Goal: Task Accomplishment & Management: Use online tool/utility

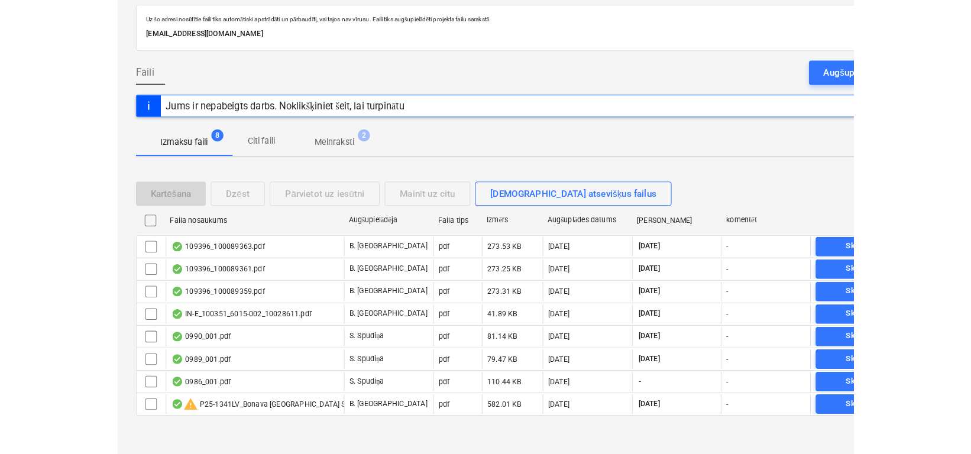
scroll to position [52, 0]
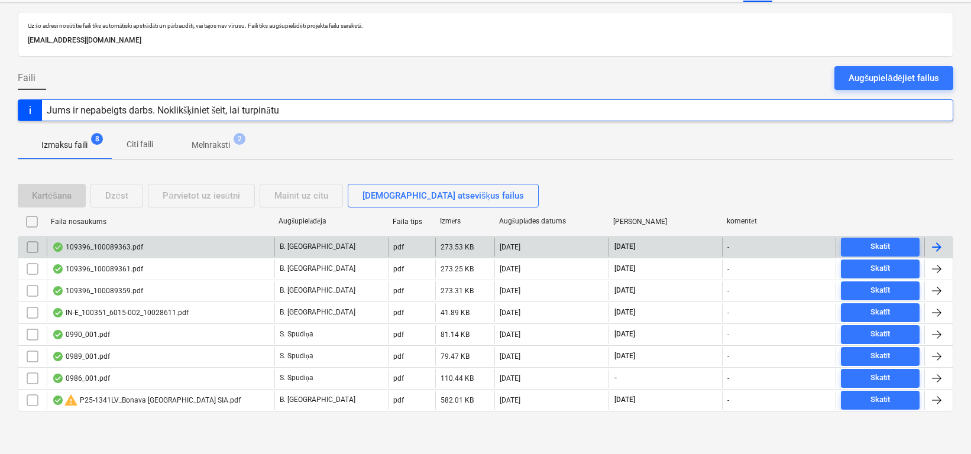
click at [143, 241] on div "109396_100089363.pdf" at bounding box center [161, 247] width 228 height 19
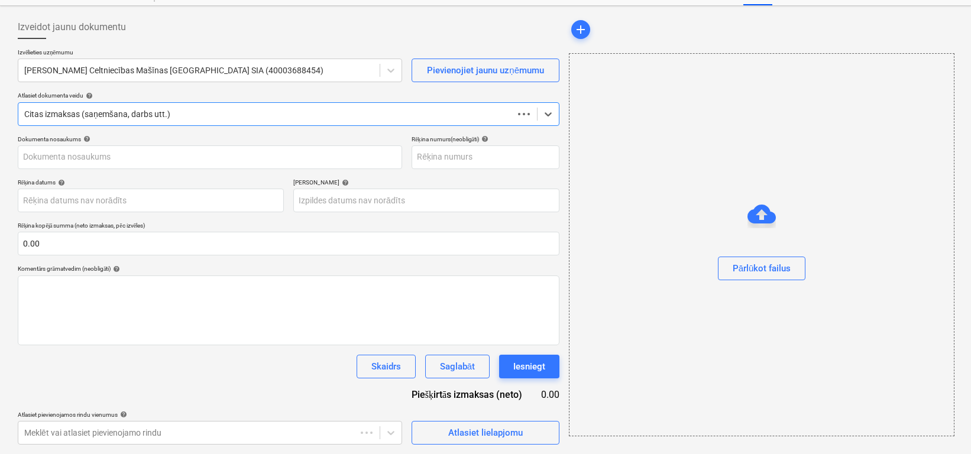
scroll to position [49, 0]
type input "109396_100089363.pdf"
type input "[DATE]"
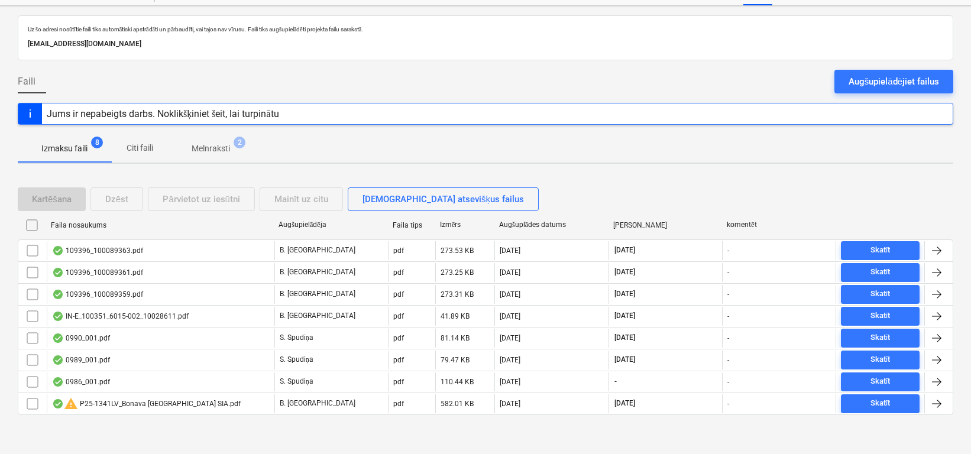
scroll to position [52, 0]
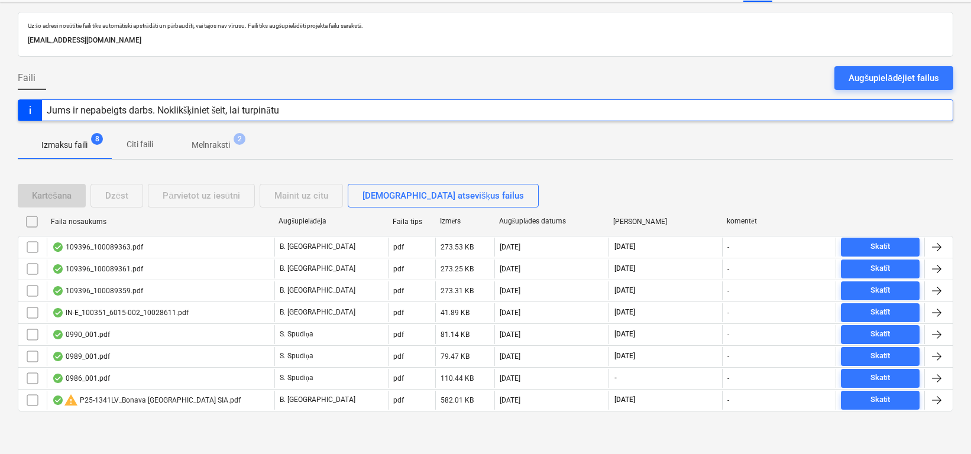
click at [98, 269] on div "109396_100089361.pdf" at bounding box center [97, 268] width 91 height 9
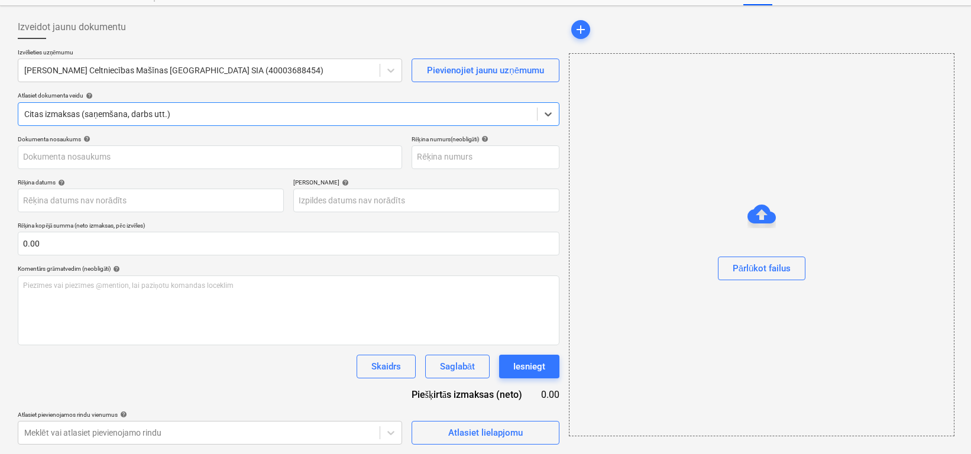
type input "109396_100089361.pdf"
type input "[DATE]"
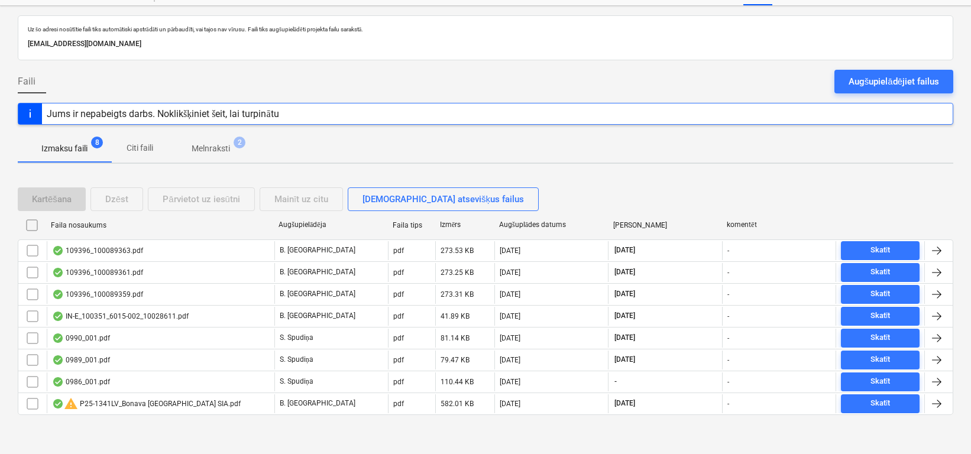
scroll to position [52, 0]
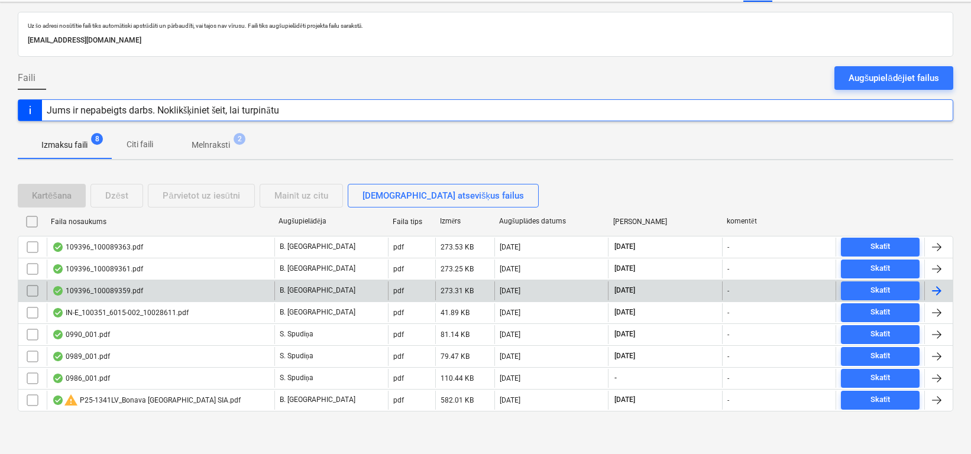
click at [128, 283] on div "109396_100089359.pdf" at bounding box center [161, 291] width 228 height 19
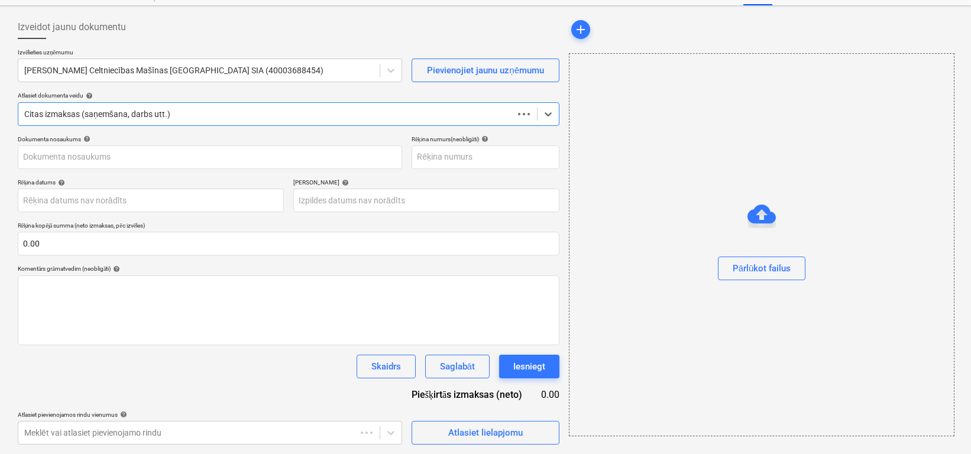
scroll to position [49, 0]
type input "109396_100089359.pdf"
type input "[DATE]"
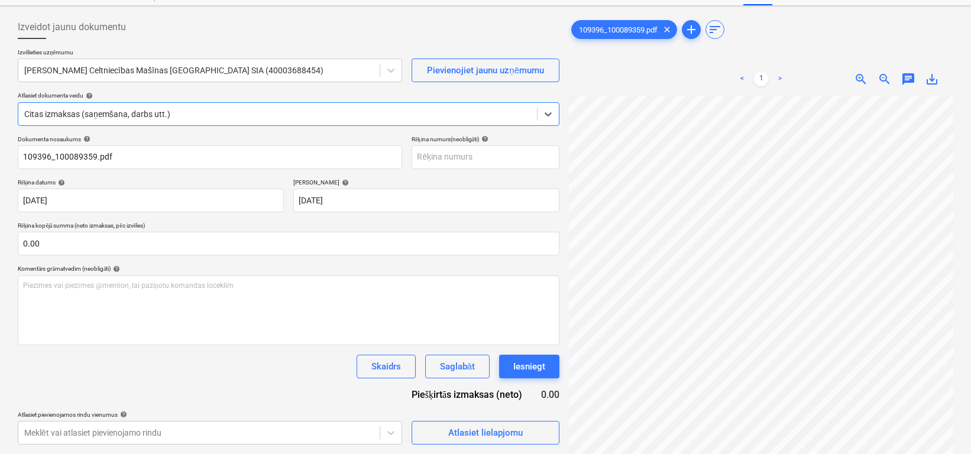
scroll to position [52, 0]
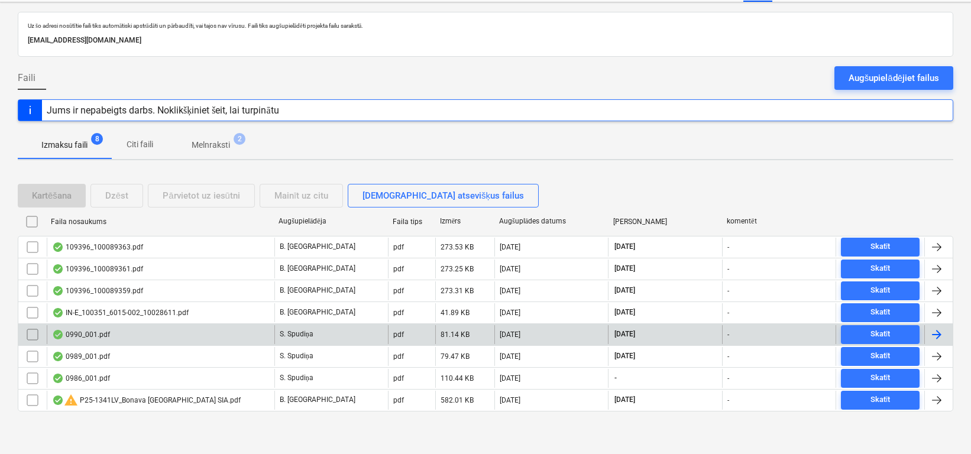
click at [137, 308] on div "IN-E_100351_6015-002_10028611.pdf" at bounding box center [120, 312] width 137 height 9
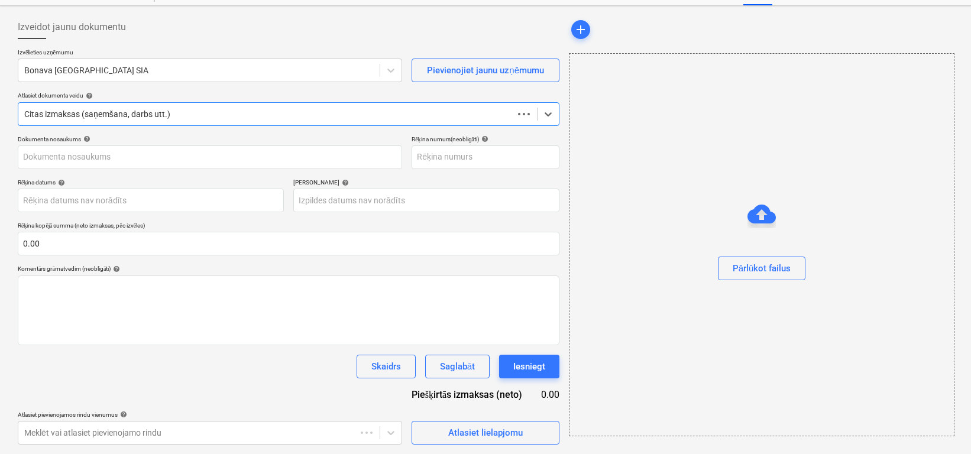
scroll to position [49, 0]
type input "10028611"
type input "[DATE]"
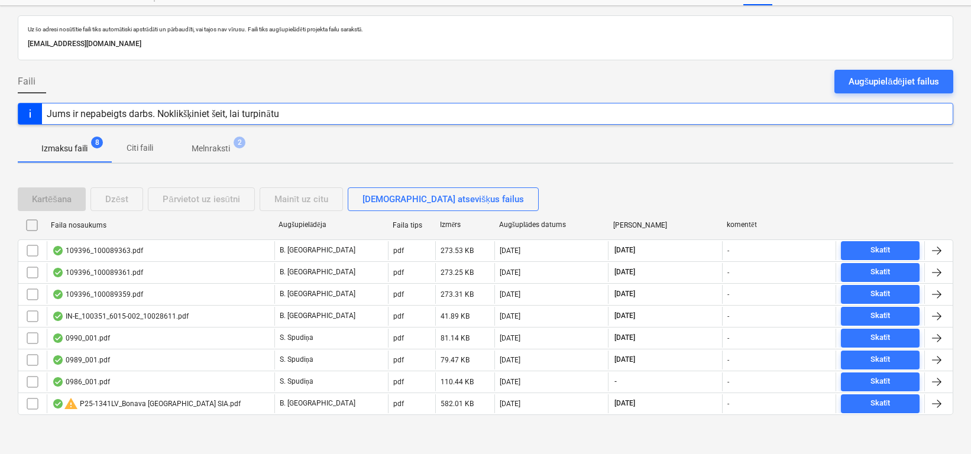
scroll to position [52, 0]
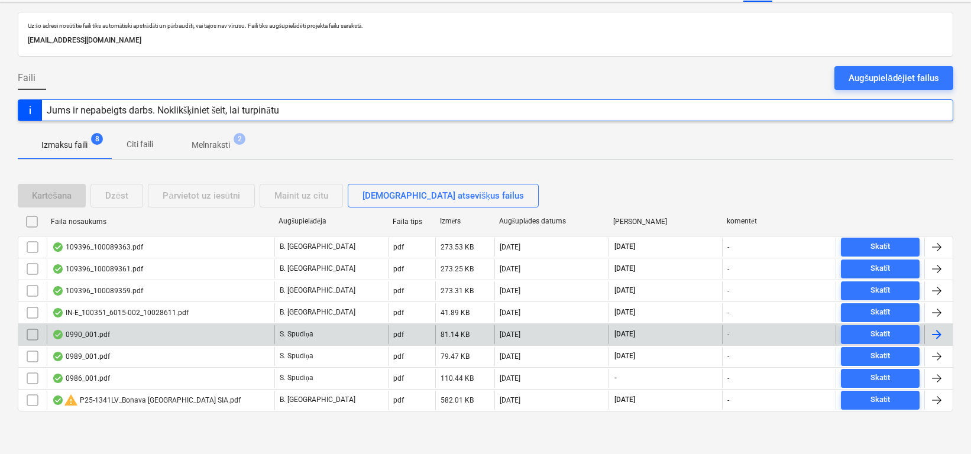
click at [153, 336] on div "0990_001.pdf" at bounding box center [161, 334] width 228 height 19
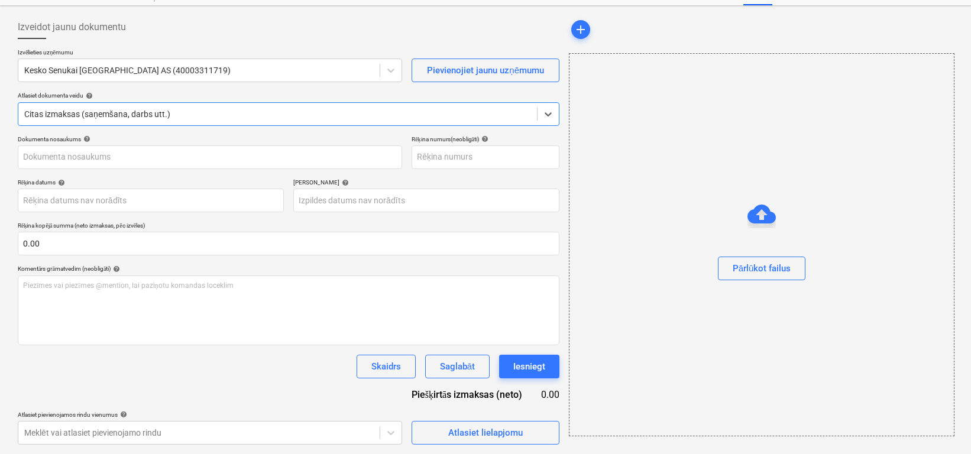
type input "456644951"
type input "[DATE]"
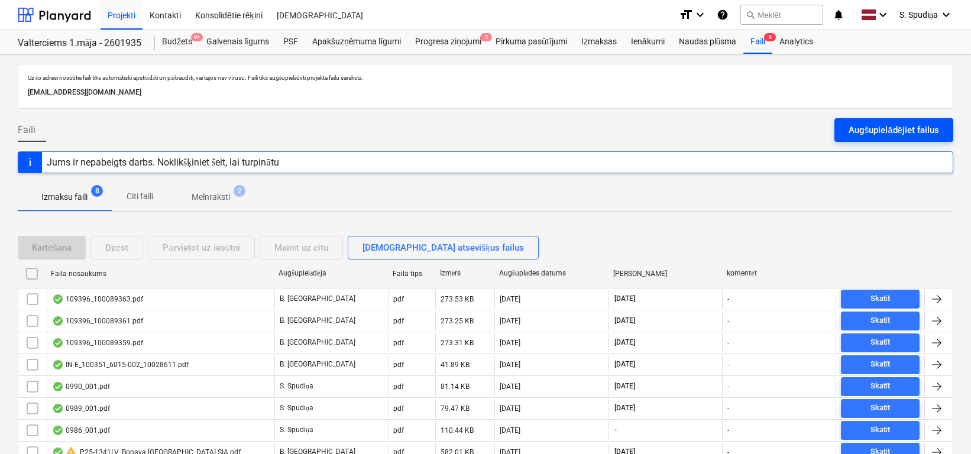
click at [719, 128] on div "Augšupielādējiet failus" at bounding box center [894, 129] width 91 height 15
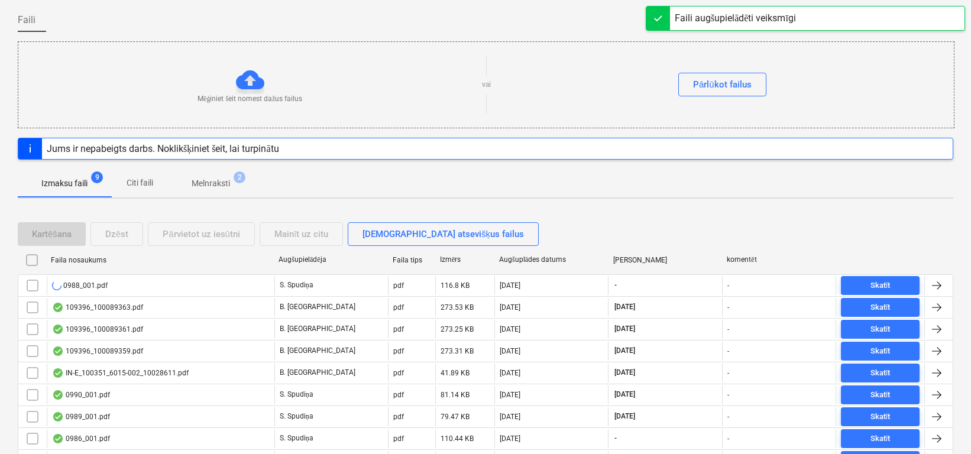
scroll to position [170, 0]
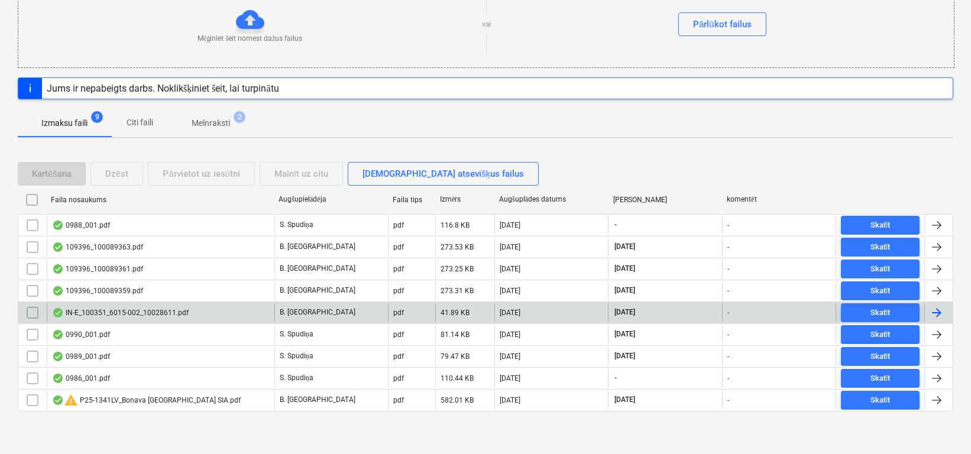
click at [144, 308] on div "IN-E_100351_6015-002_10028611.pdf" at bounding box center [120, 312] width 137 height 9
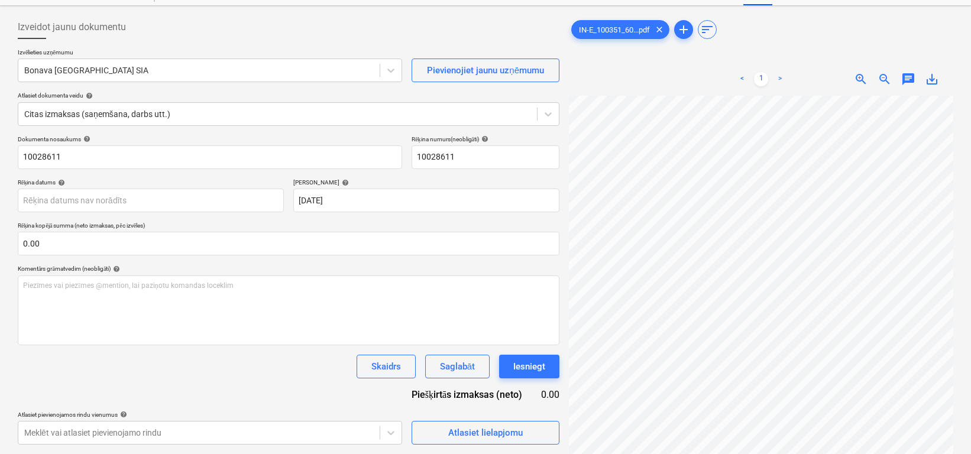
scroll to position [186, 16]
click at [719, 70] on div "< 1 > zoom_in zoom_out chat 0 save_alt" at bounding box center [761, 290] width 385 height 454
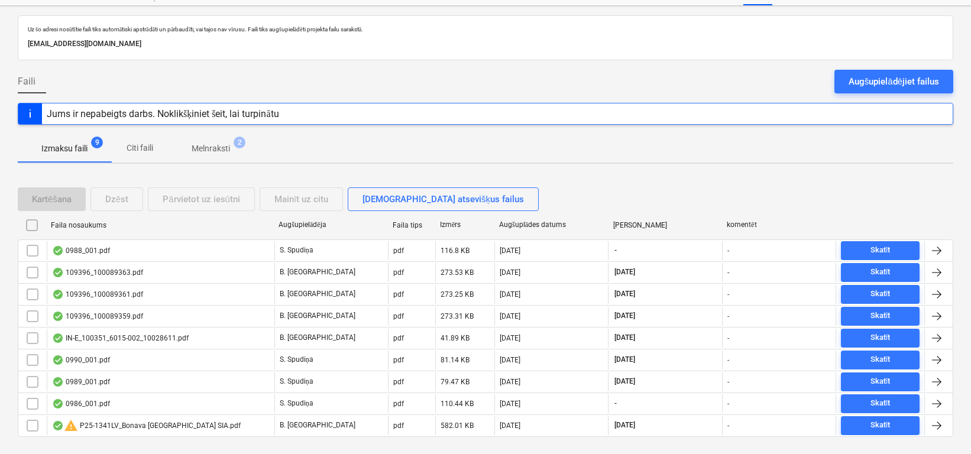
scroll to position [74, 0]
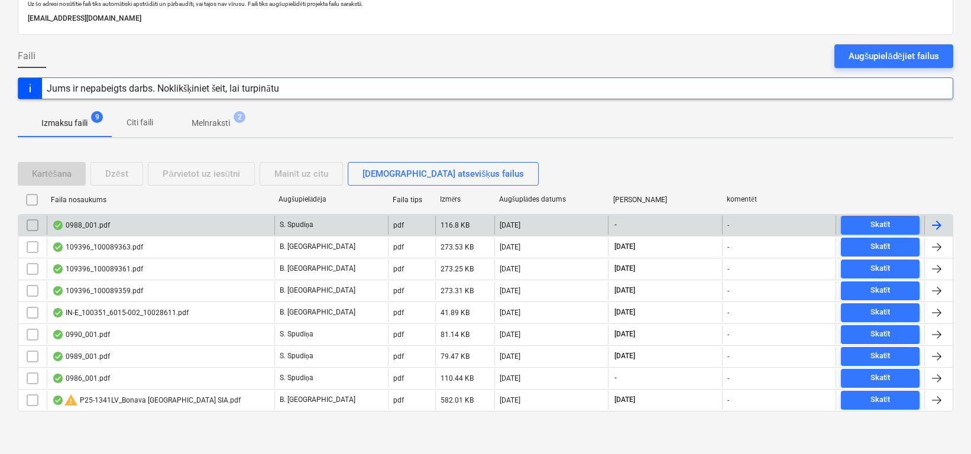
click at [114, 220] on div "0988_001.pdf" at bounding box center [161, 225] width 228 height 19
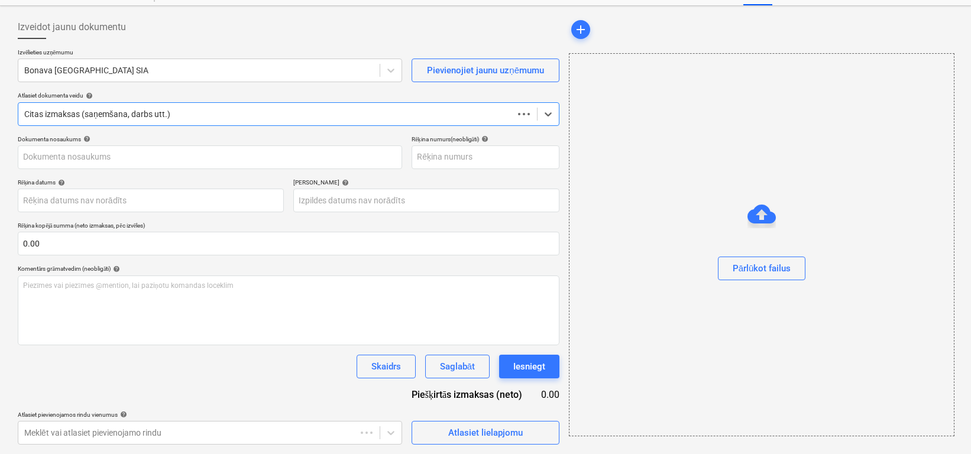
scroll to position [49, 0]
type input "KUR25-037674"
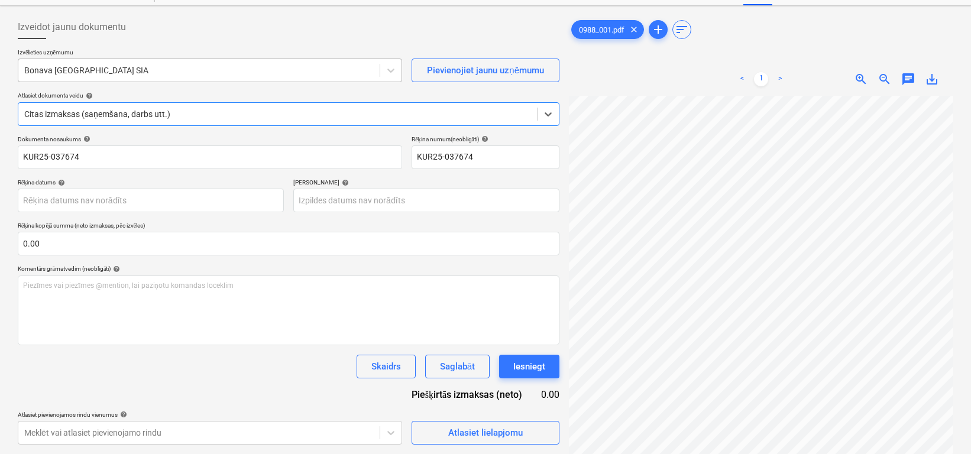
click at [160, 72] on div at bounding box center [199, 70] width 350 height 12
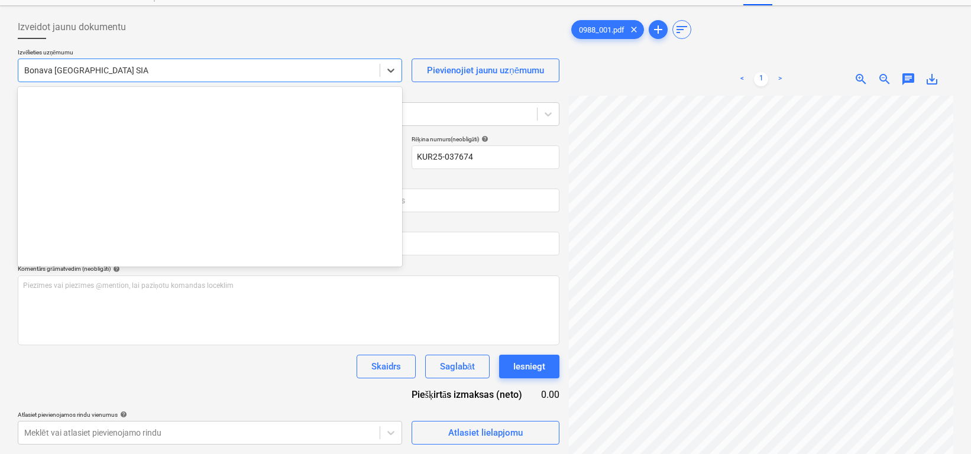
scroll to position [2174, 0]
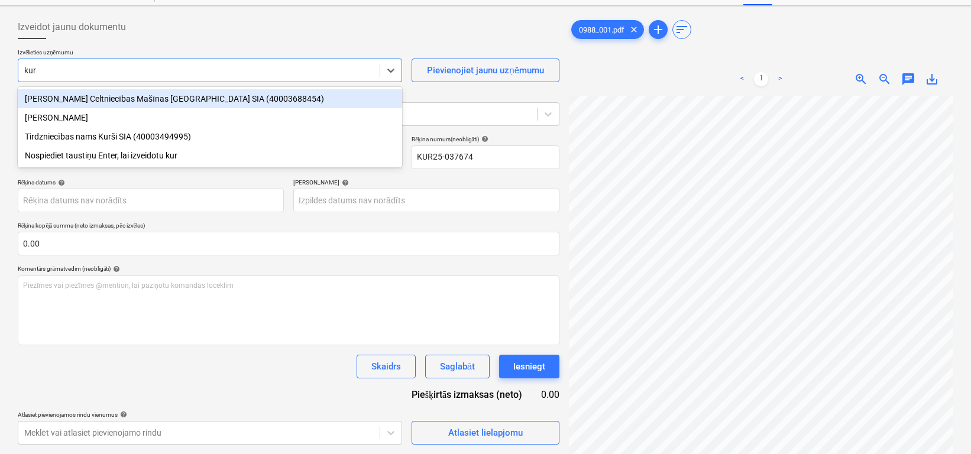
type input "kurš"
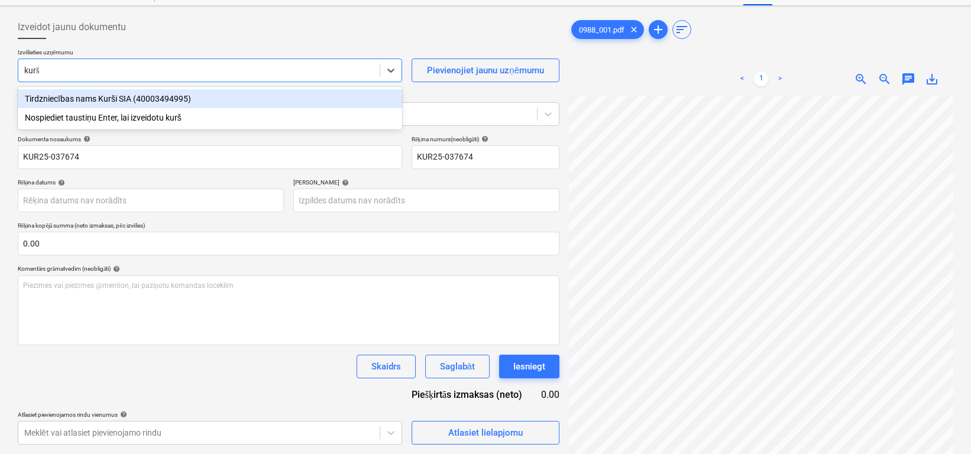
click at [169, 95] on div "Tirdzniecības nams Kurši SIA (40003494995)" at bounding box center [210, 98] width 385 height 19
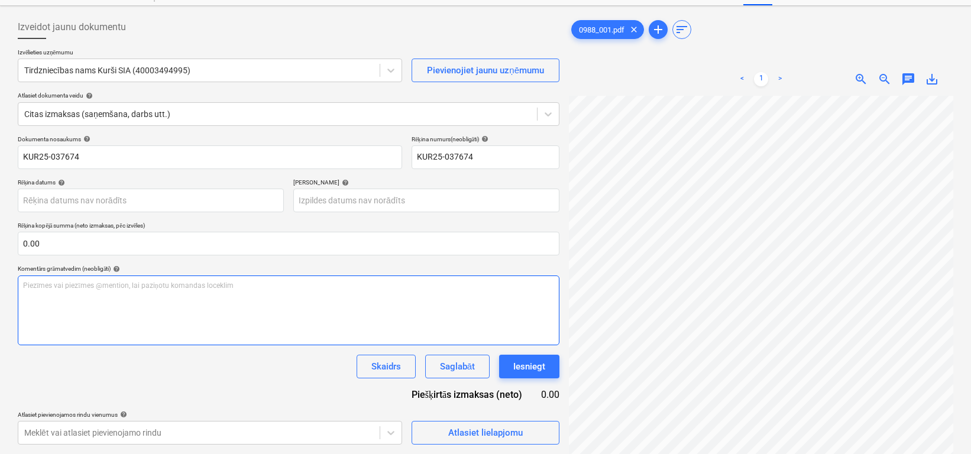
scroll to position [0, 117]
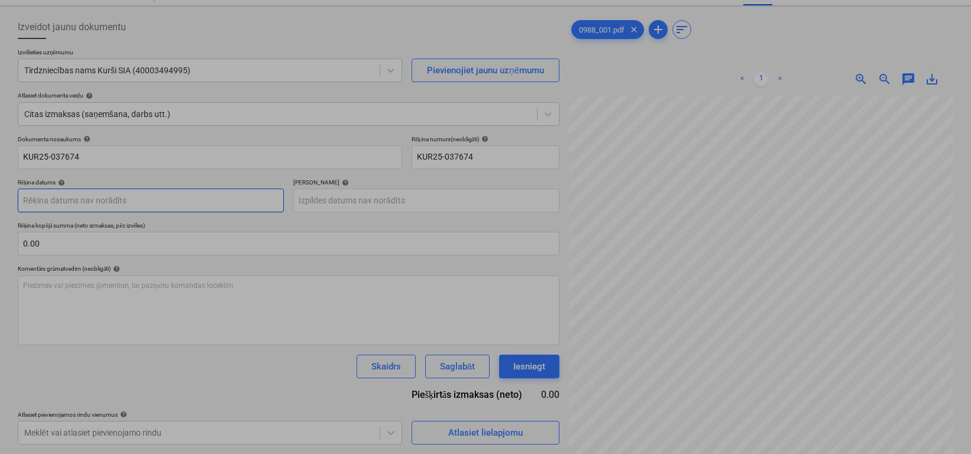
click at [109, 195] on body "Projekti Kontakti Konsolidētie rēķini Iesūtne format_size keyboard_arrow_down h…" at bounding box center [485, 178] width 971 height 454
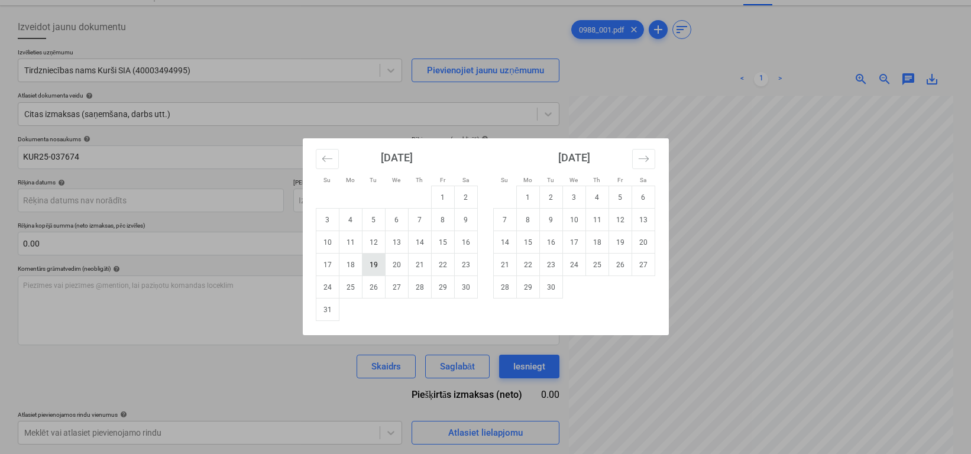
click at [380, 262] on td "19" at bounding box center [373, 265] width 23 height 22
type input "[DATE]"
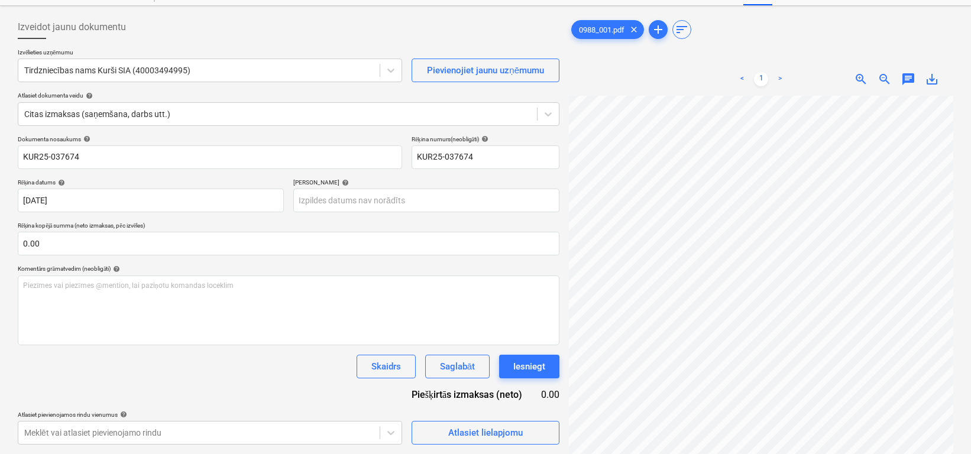
scroll to position [34, 59]
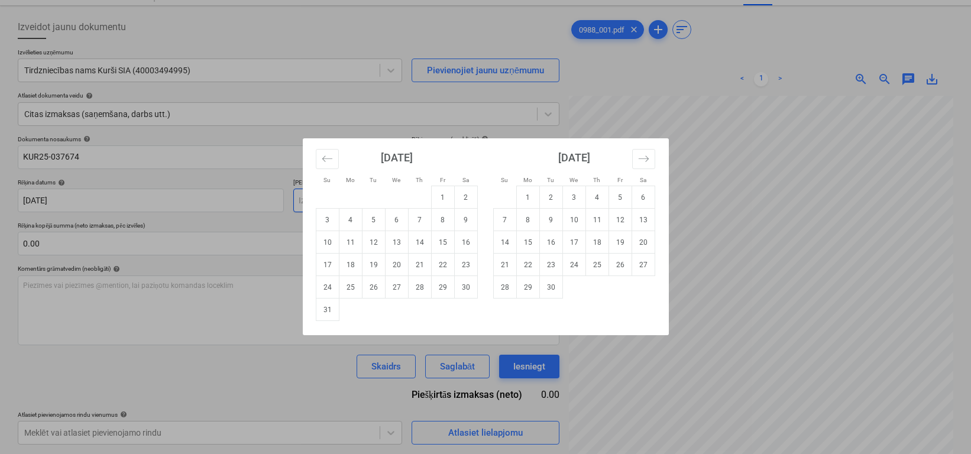
click at [376, 197] on body "Projekti Kontakti Konsolidētie rēķini Iesūtne format_size keyboard_arrow_down h…" at bounding box center [485, 178] width 971 height 454
click at [647, 157] on icon "Move forward to switch to the next month." at bounding box center [643, 159] width 10 height 6
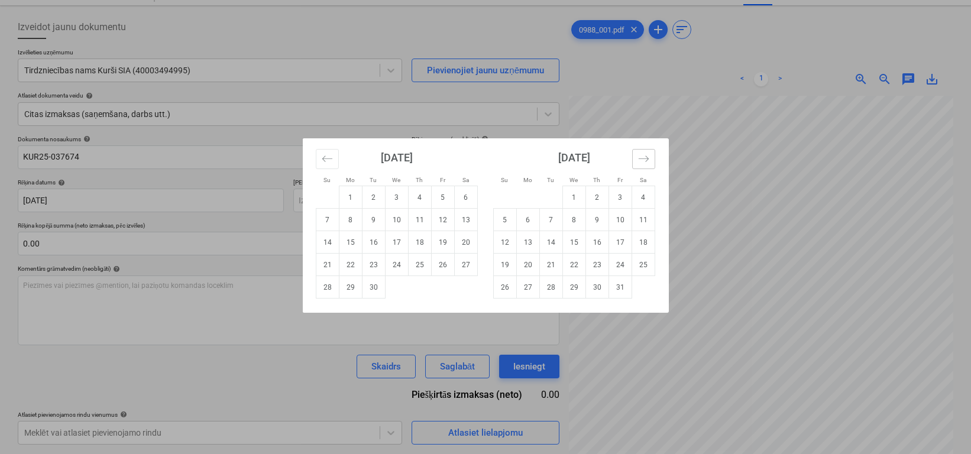
click at [647, 157] on icon "Move forward to switch to the next month." at bounding box center [643, 159] width 10 height 6
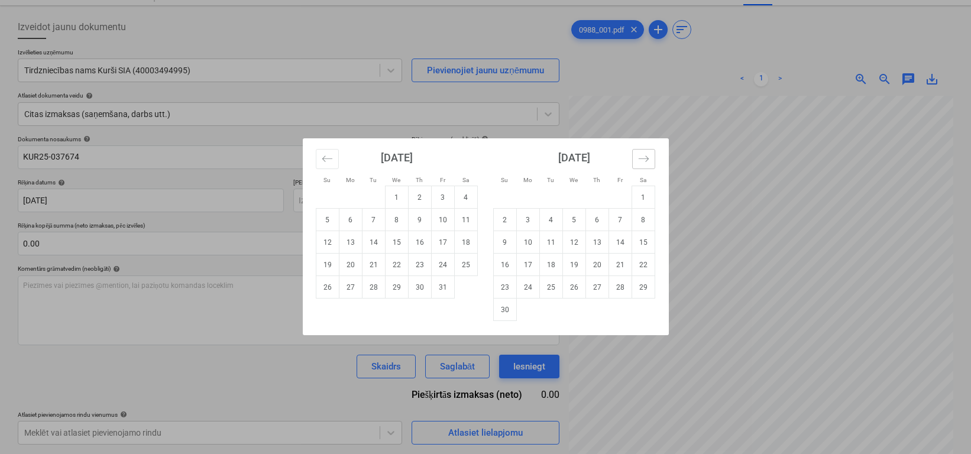
click at [647, 157] on icon "Move forward to switch to the next month." at bounding box center [643, 159] width 10 height 6
click at [574, 246] on td "17" at bounding box center [574, 242] width 23 height 22
type input "[DATE]"
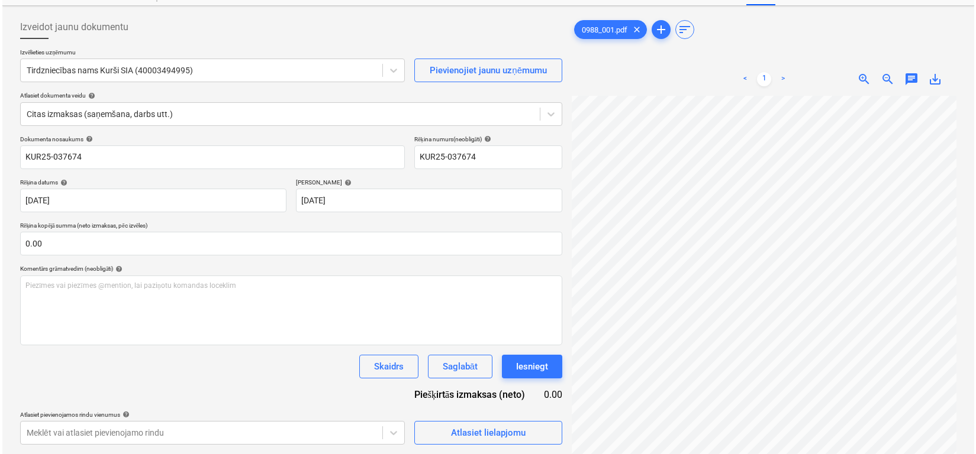
scroll to position [159, 46]
click at [489, 432] on div "Atlasiet lielapjomu" at bounding box center [485, 432] width 75 height 15
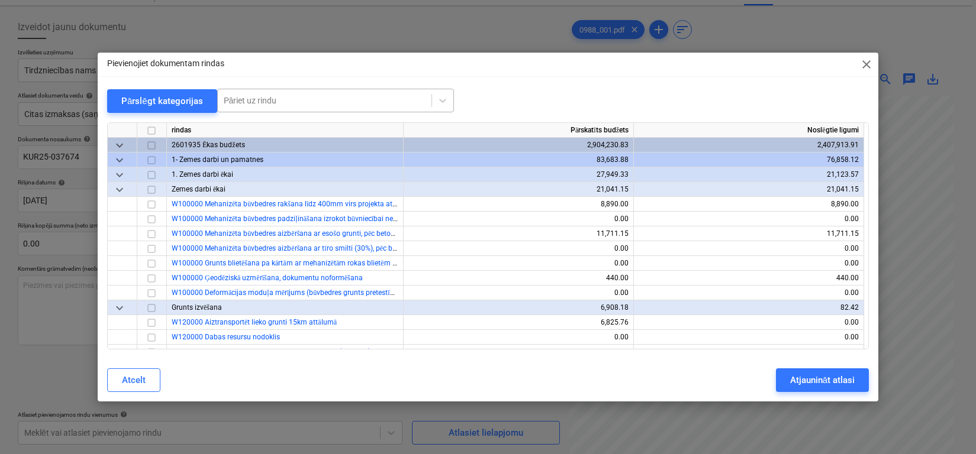
click at [369, 104] on div at bounding box center [325, 101] width 202 height 12
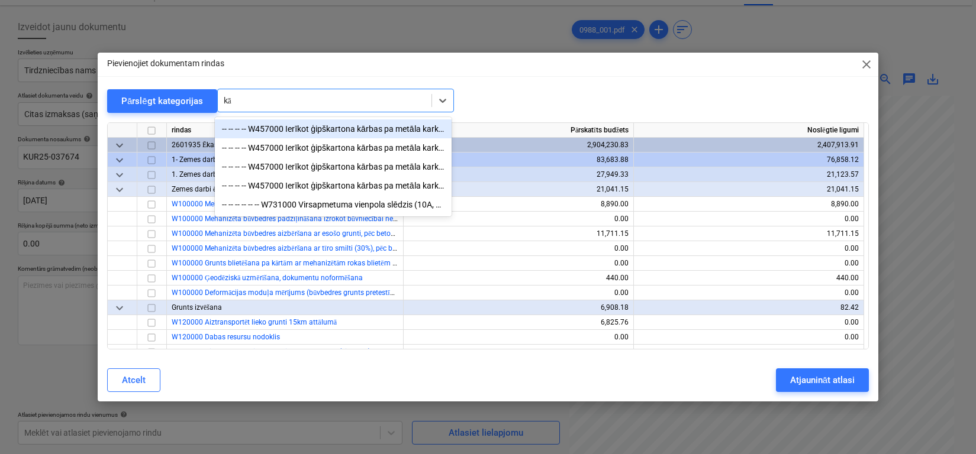
type input "k"
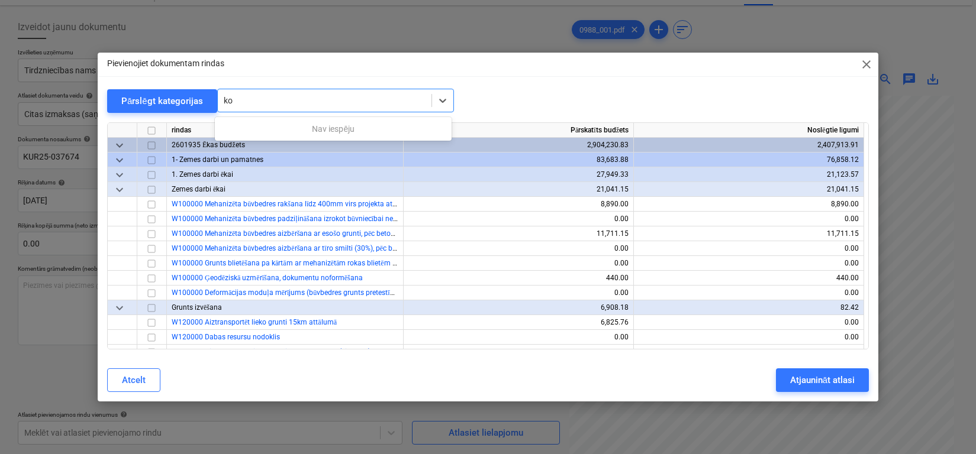
type input "k"
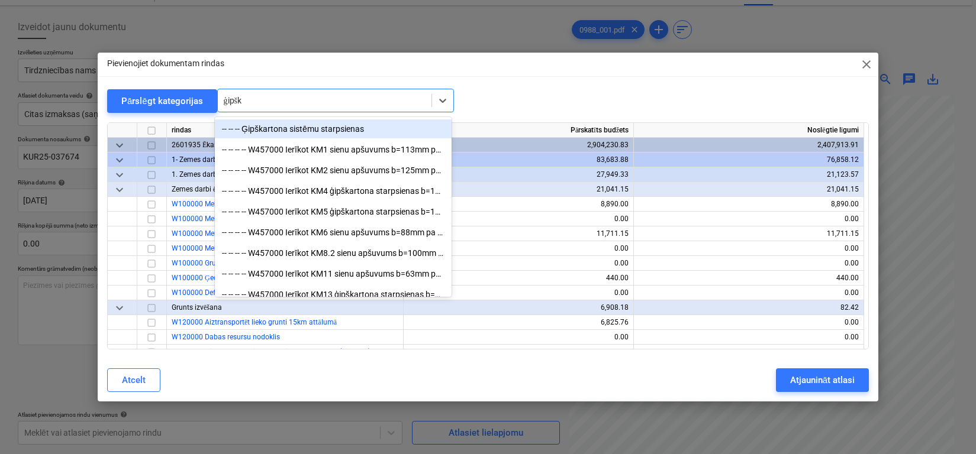
type input "ģipška"
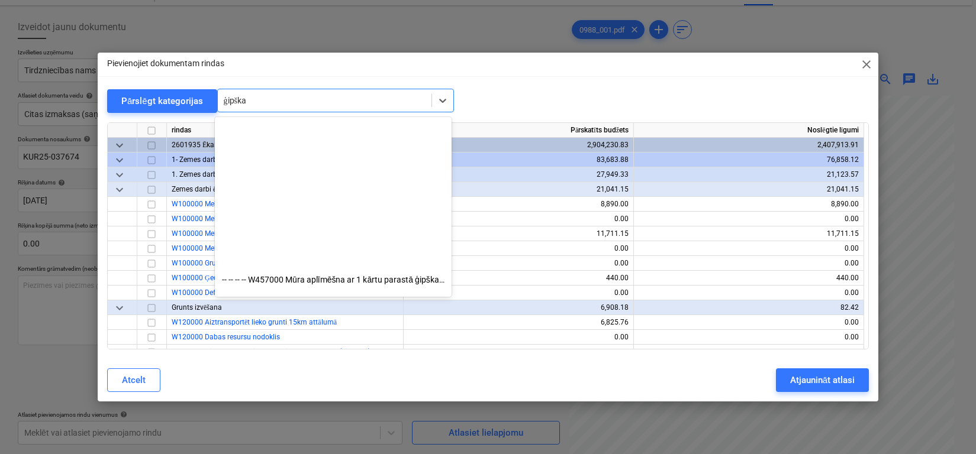
scroll to position [319, 0]
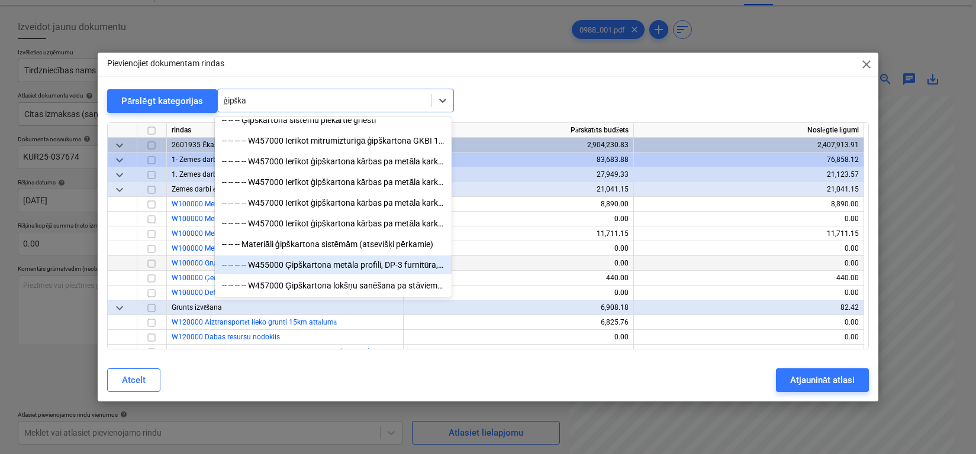
click at [364, 267] on div "-- -- -- -- W455000 Ģipškartona metāla profili, DP-3 furnitūra, šuvju lenta, šp…" at bounding box center [333, 265] width 237 height 19
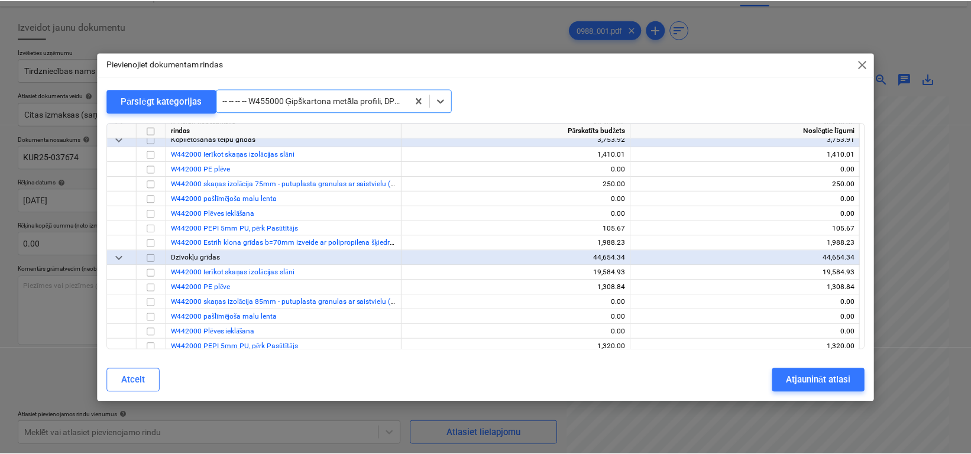
scroll to position [4837, 0]
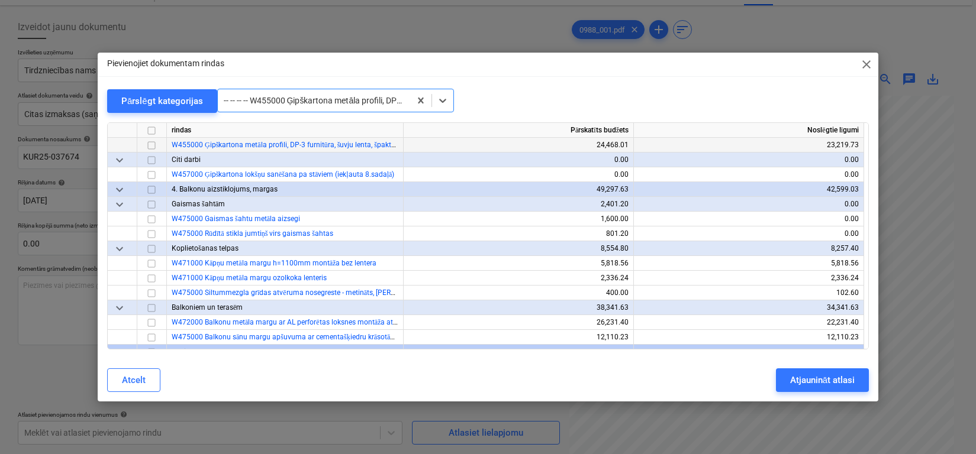
click at [154, 146] on input "checkbox" at bounding box center [151, 145] width 14 height 14
click at [719, 377] on div "Atjaunināt atlasi" at bounding box center [822, 380] width 64 height 15
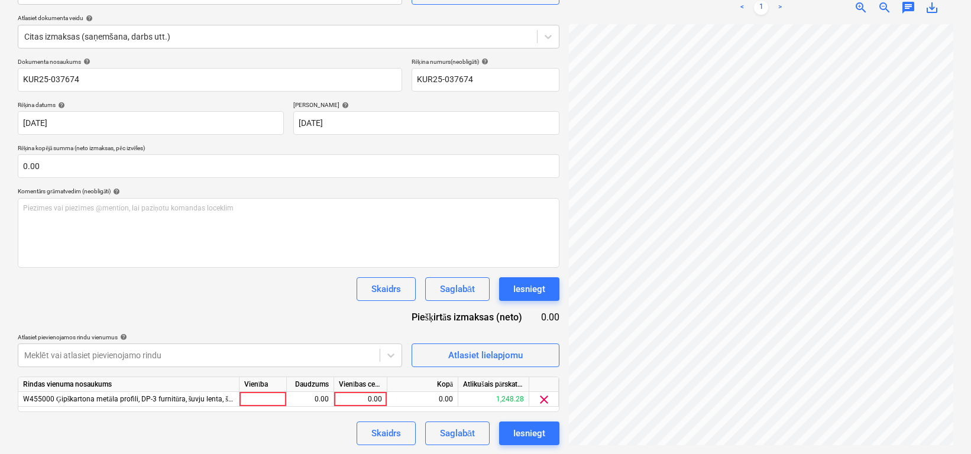
scroll to position [127, 0]
click at [346, 399] on div "0.00" at bounding box center [360, 399] width 43 height 15
type input "19.05"
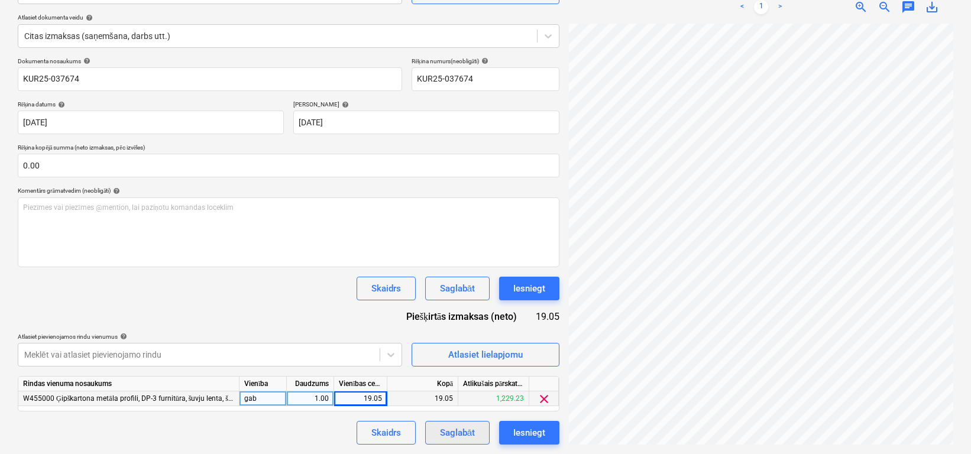
click at [457, 432] on div "Saglabāt" at bounding box center [457, 432] width 35 height 15
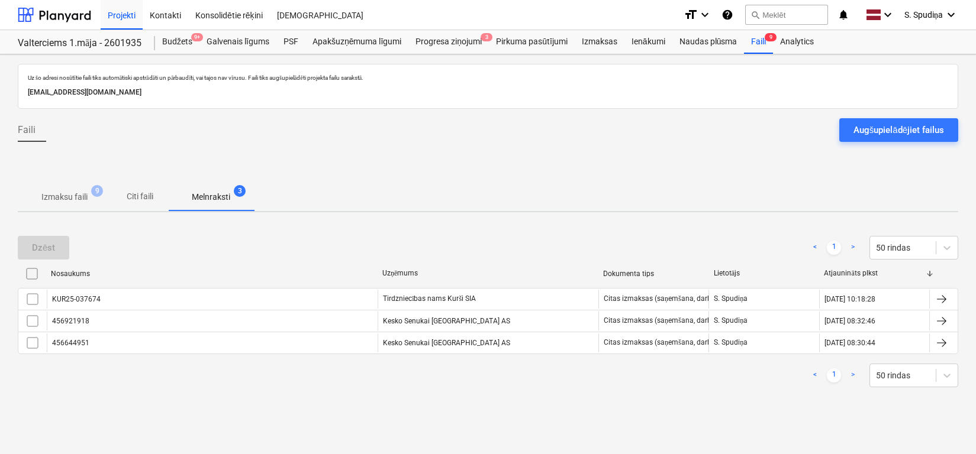
click at [59, 195] on p "Izmaksu faili" at bounding box center [64, 197] width 46 height 12
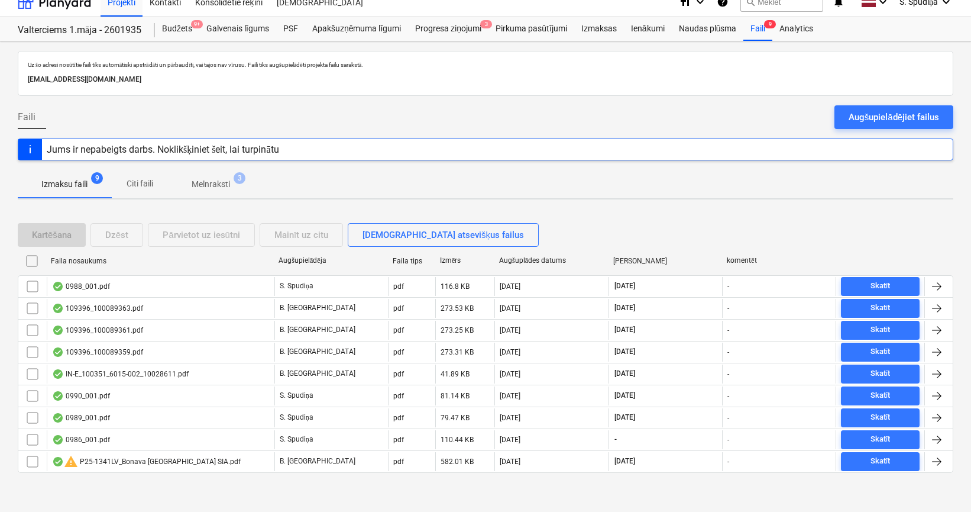
scroll to position [17, 0]
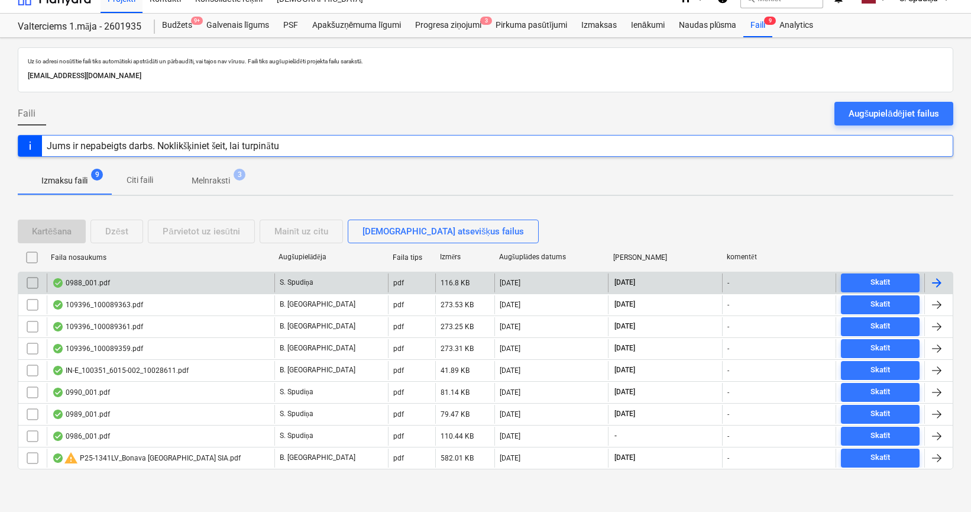
click at [173, 282] on div "0988_001.pdf" at bounding box center [161, 282] width 228 height 19
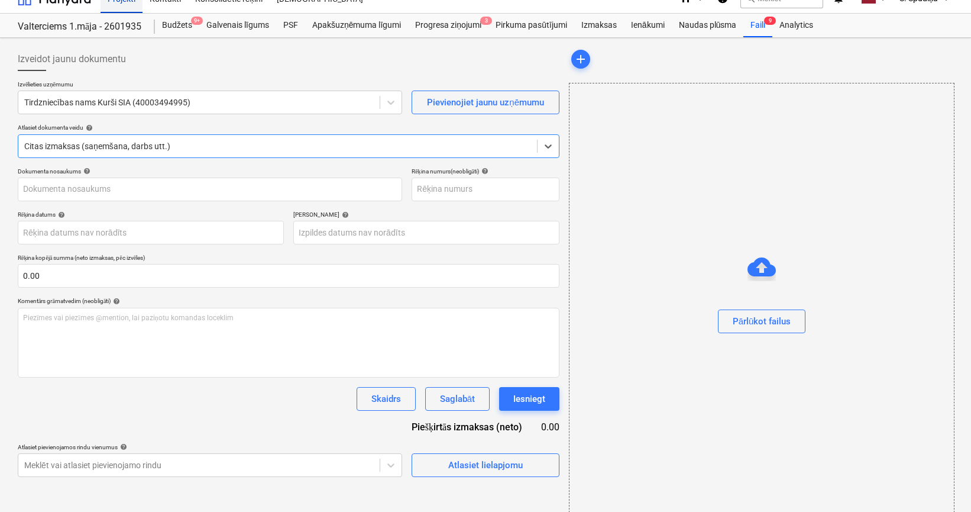
type input "KUR25-037674"
type input "[DATE]"
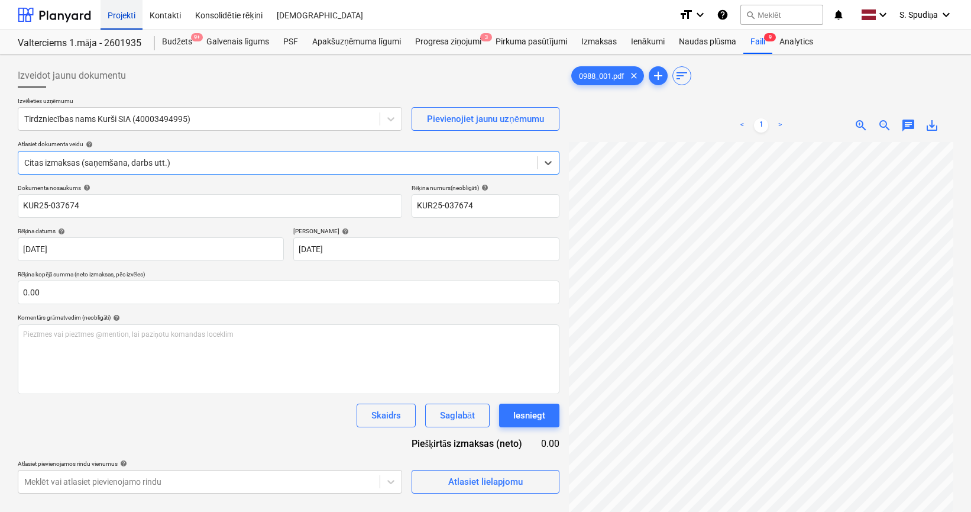
scroll to position [17, 0]
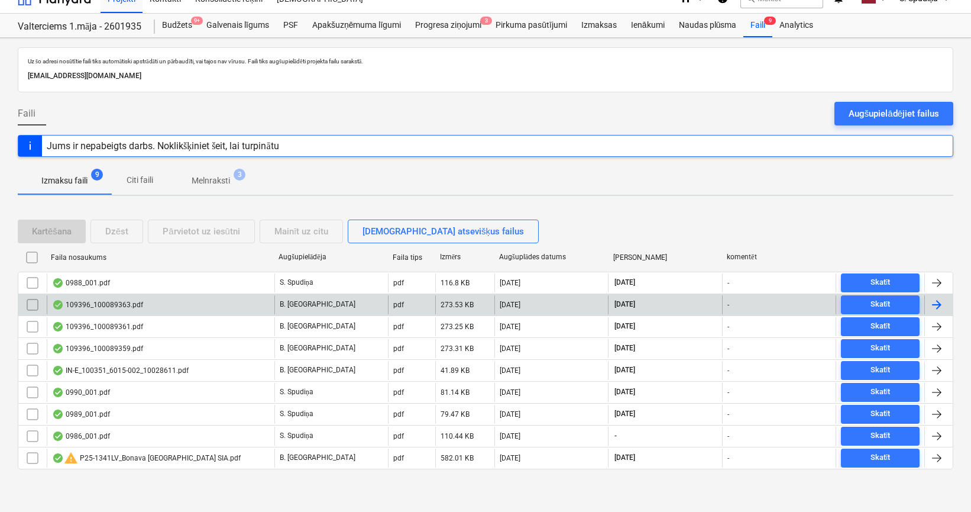
click at [154, 309] on div "109396_100089363.pdf" at bounding box center [161, 304] width 228 height 19
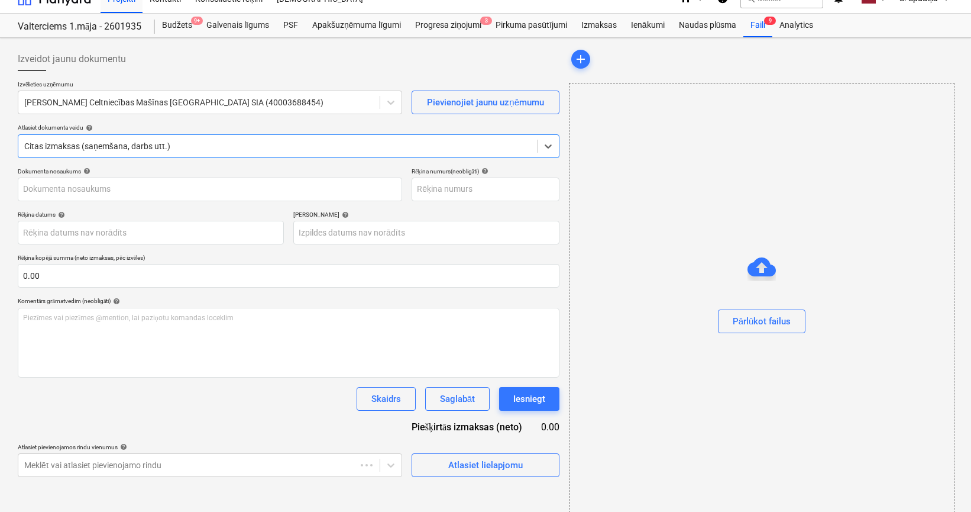
type input "109396_100089363.pdf"
type input "[DATE]"
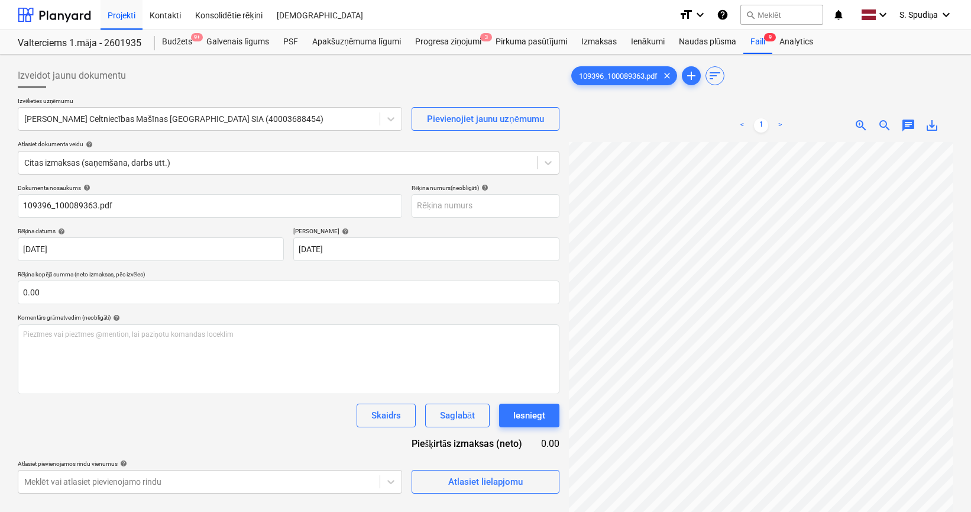
scroll to position [0, 150]
click at [682, 441] on html "Projekti Kontakti Konsolidētie rēķini Iesūtne format_size keyboard_arrow_down h…" at bounding box center [485, 256] width 971 height 512
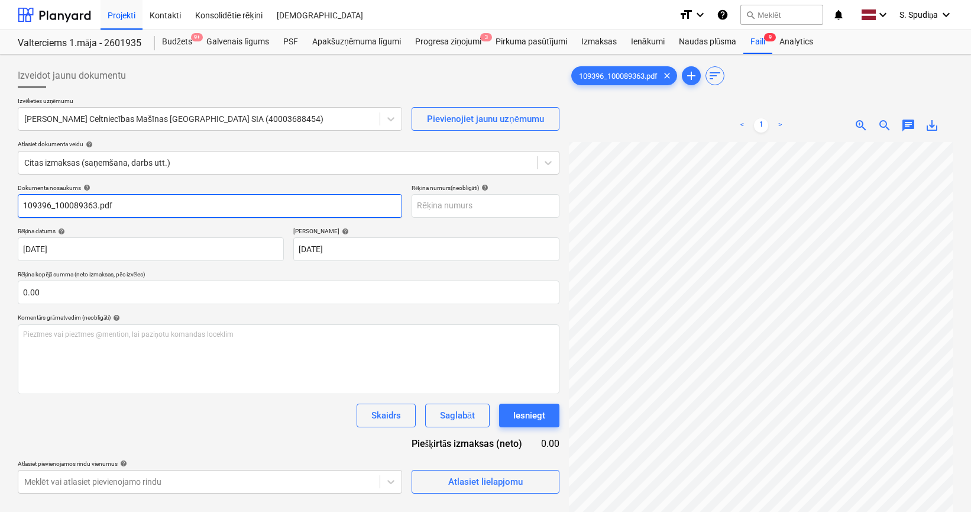
click at [130, 207] on input "109396_100089363.pdf" at bounding box center [210, 206] width 385 height 24
click at [56, 206] on input "109396_100089363" at bounding box center [210, 206] width 385 height 24
drag, startPoint x: 101, startPoint y: 204, endPoint x: -76, endPoint y: 220, distance: 178.3
click at [0, 220] on html "Projekti Kontakti Konsolidētie rēķini Iesūtne format_size keyboard_arrow_down h…" at bounding box center [485, 256] width 971 height 512
type input "100089363"
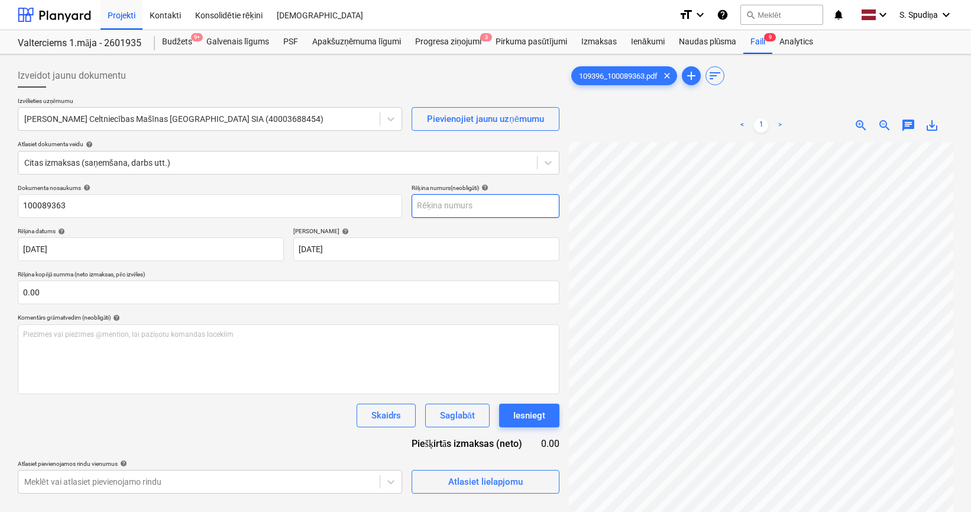
click at [456, 202] on input "text" at bounding box center [486, 206] width 148 height 24
paste input "100089363"
type input "100089363"
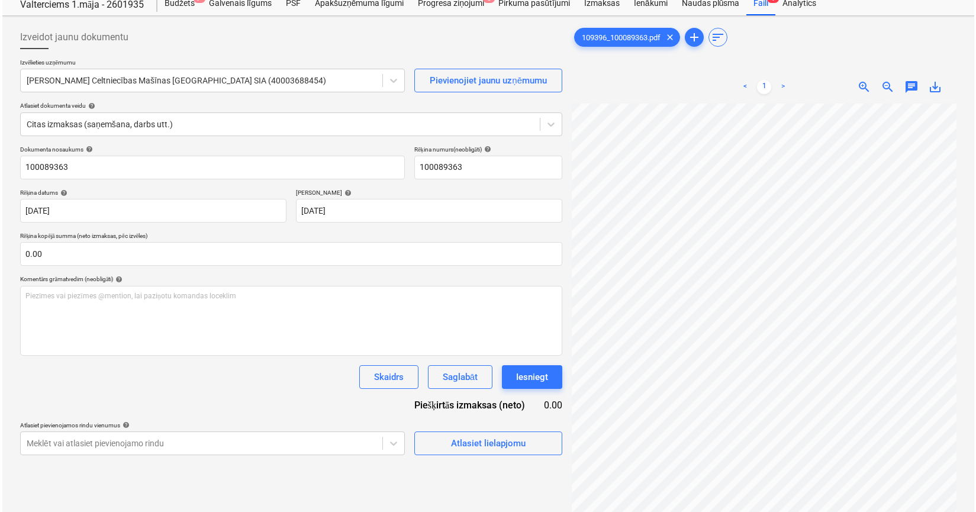
scroll to position [59, 0]
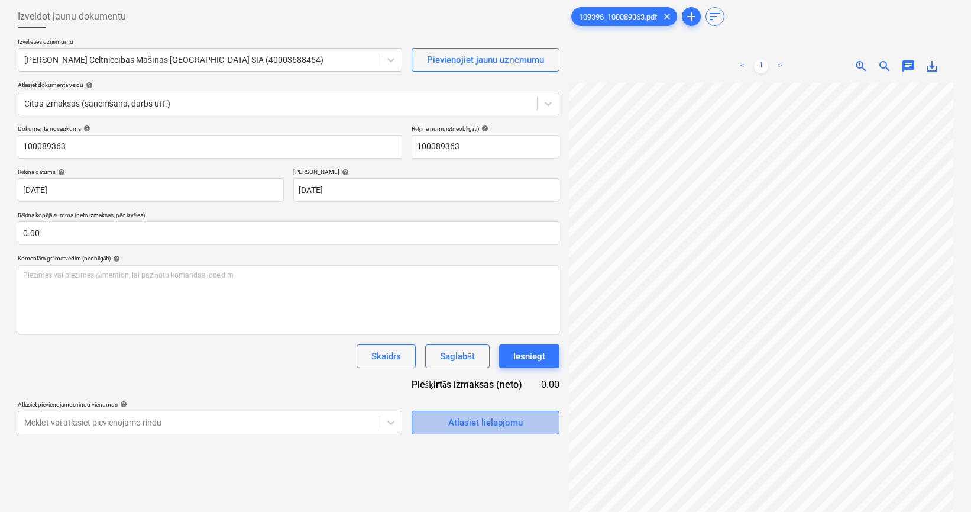
click at [470, 422] on div "Atlasiet lielapjomu" at bounding box center [485, 422] width 75 height 15
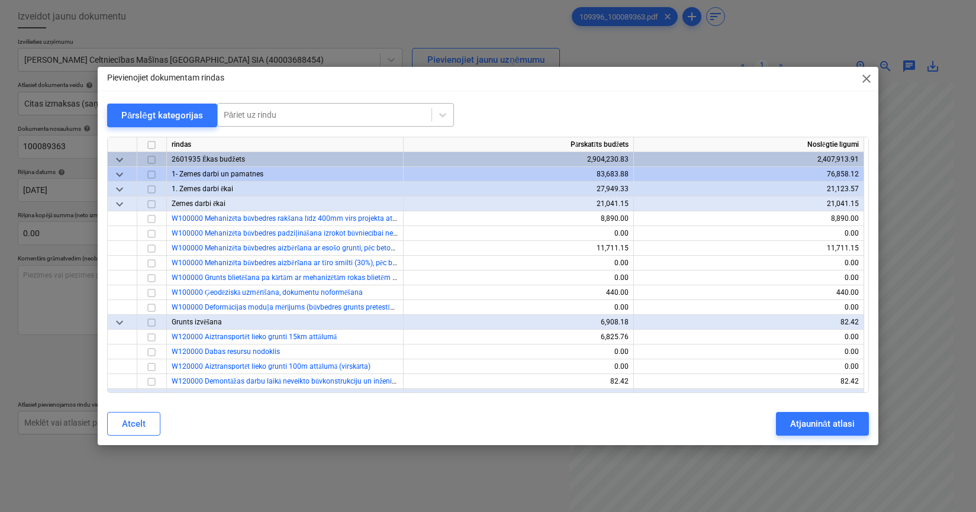
drag, startPoint x: 317, startPoint y: 106, endPoint x: 311, endPoint y: 110, distance: 6.4
click at [317, 106] on div "Pāriet uz rindu" at bounding box center [325, 114] width 214 height 17
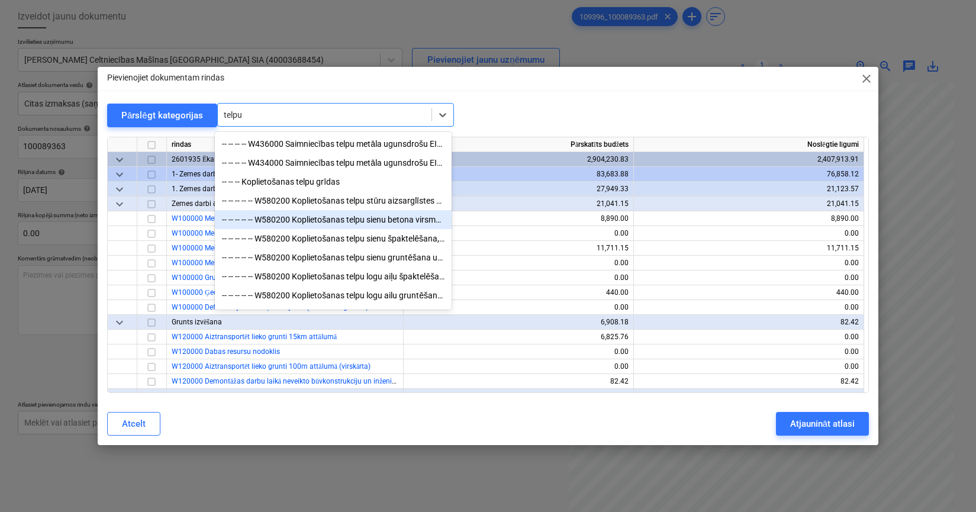
type input "telpu ž"
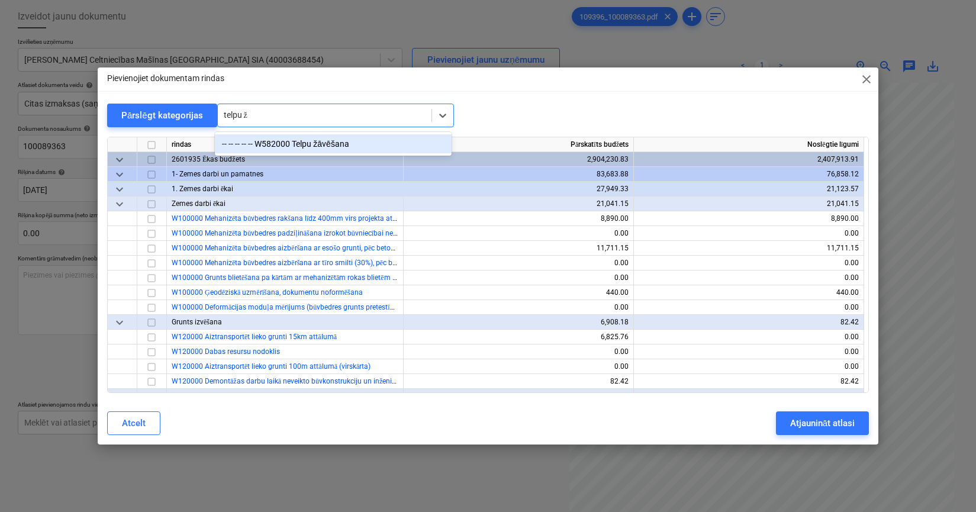
click at [324, 140] on div "-- -- -- -- -- W582000 Telpu žāvēšana" at bounding box center [333, 143] width 237 height 19
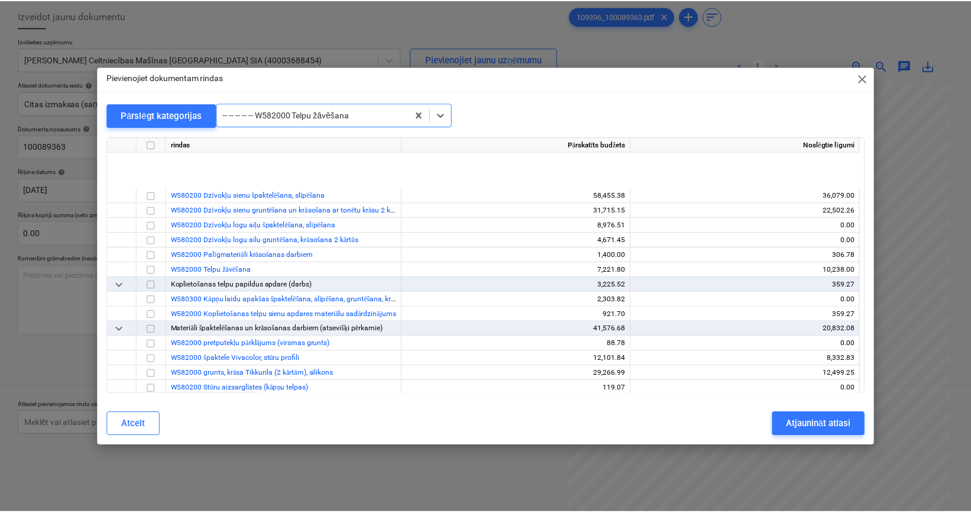
scroll to position [6271, 0]
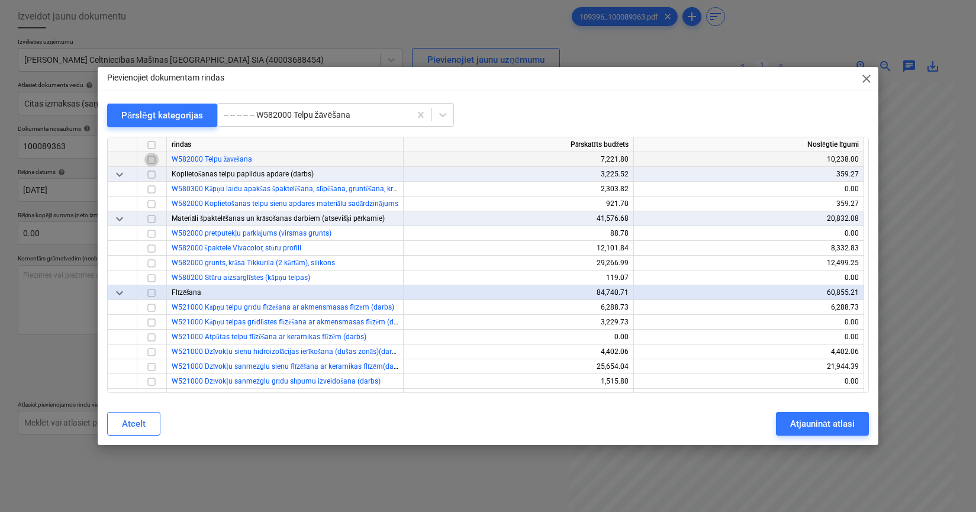
click at [151, 162] on input "checkbox" at bounding box center [151, 160] width 14 height 14
click at [719, 416] on div "Atjaunināt atlasi" at bounding box center [822, 423] width 64 height 15
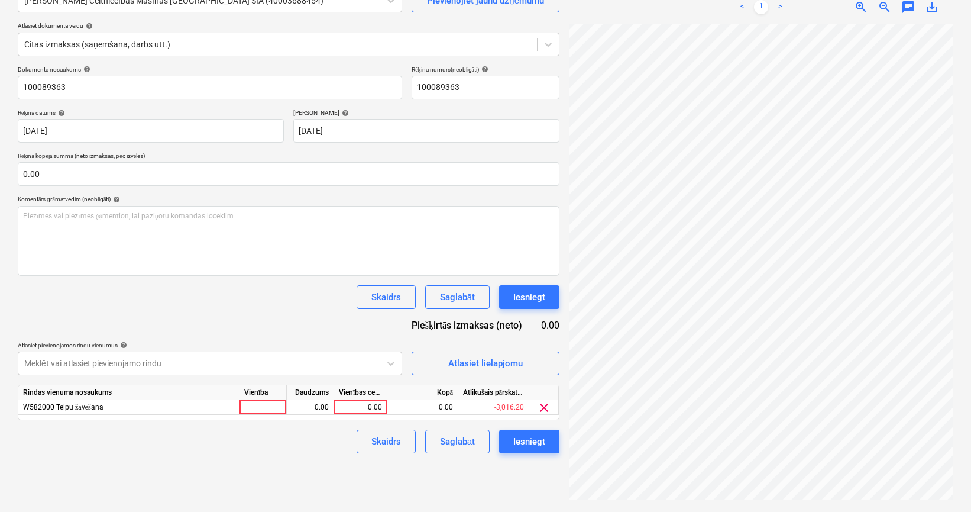
scroll to position [277, 150]
click at [371, 407] on div "0.00" at bounding box center [360, 407] width 43 height 15
type input "332.75"
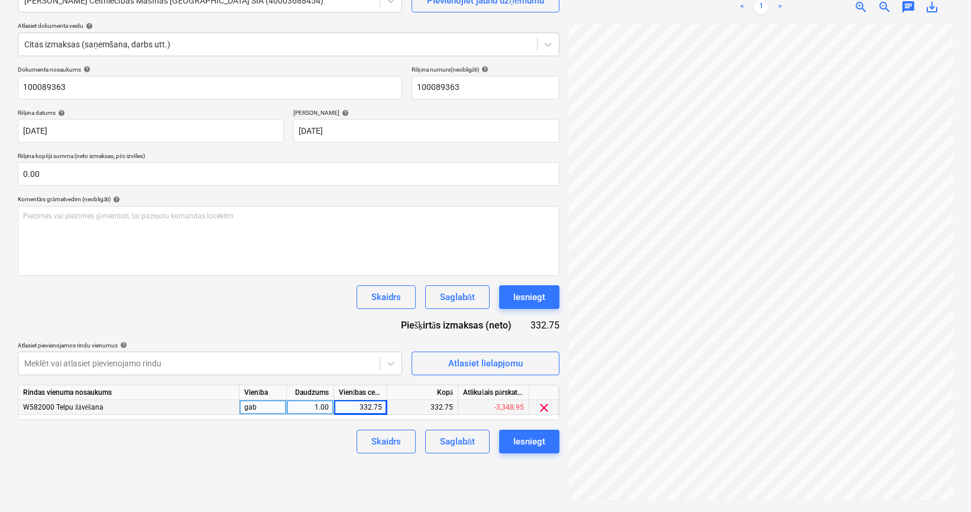
click at [474, 375] on div "Izveidot jaunu dokumentu Izvēlieties uzņēmumu [PERSON_NAME] Celtniecības Mašīna…" at bounding box center [485, 224] width 945 height 566
click at [353, 406] on div "332.75" at bounding box center [360, 407] width 43 height 15
type input "275"
click at [460, 441] on div "Saglabāt" at bounding box center [457, 441] width 35 height 15
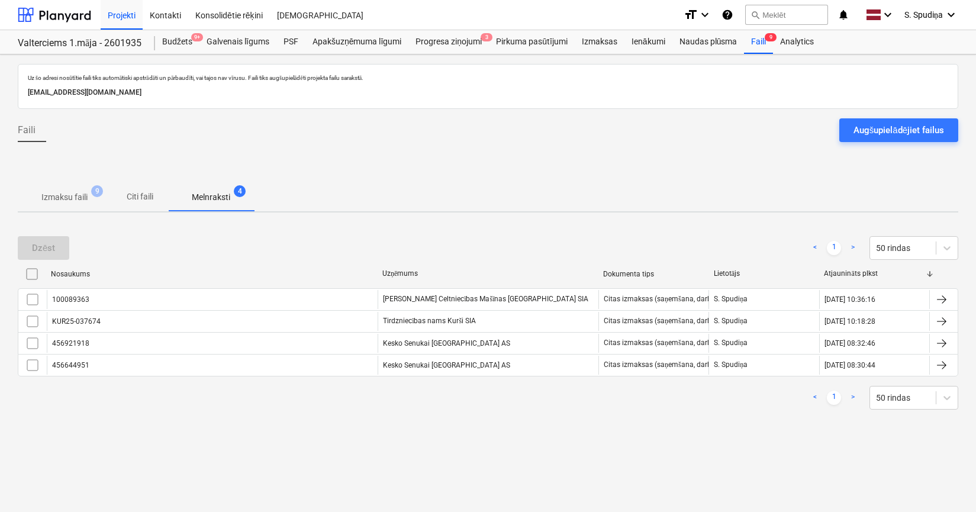
click at [81, 192] on p "Izmaksu faili" at bounding box center [64, 197] width 46 height 12
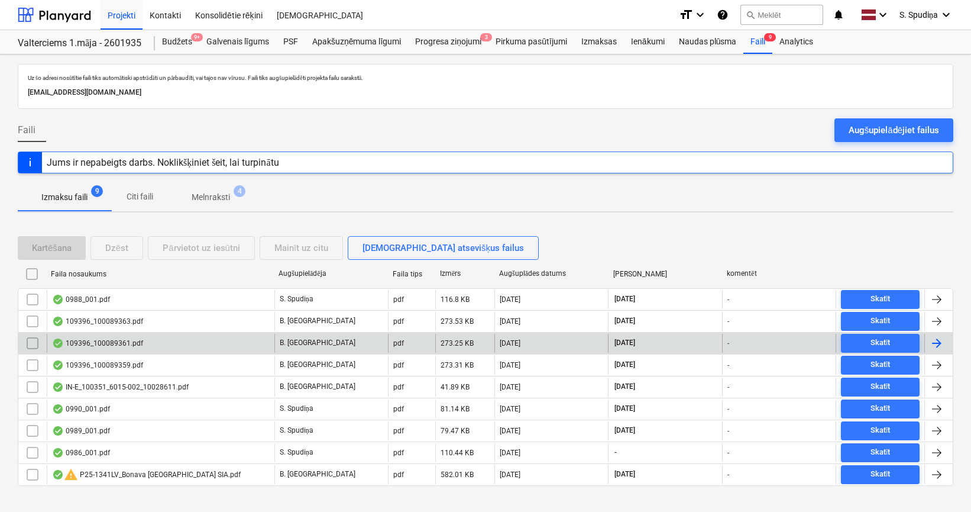
click at [130, 347] on div "109396_100089361.pdf" at bounding box center [97, 342] width 91 height 9
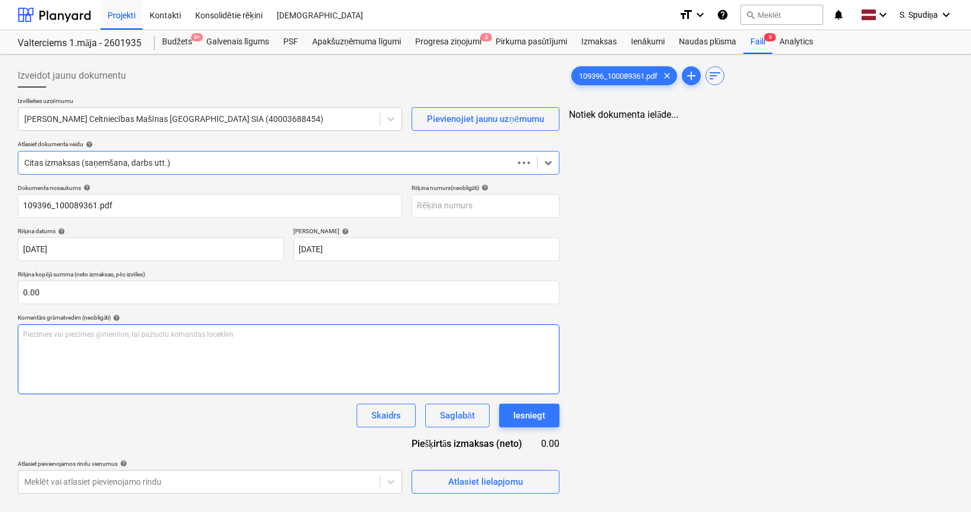
type input "109396_100089361.pdf"
type input "[DATE]"
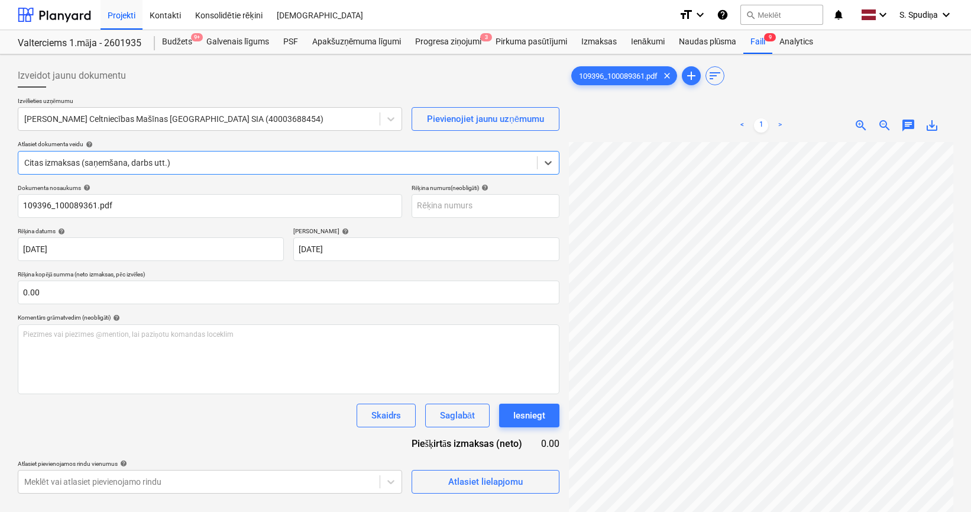
scroll to position [277, 0]
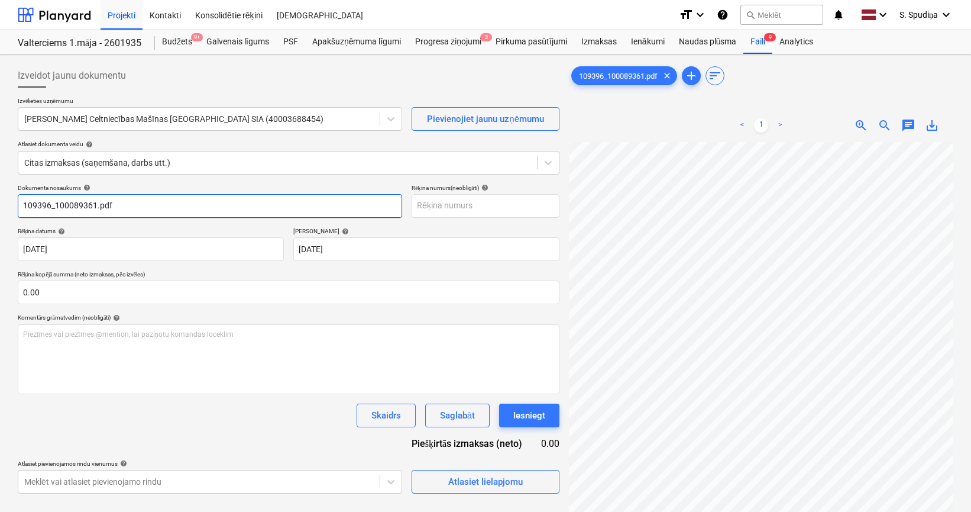
drag, startPoint x: 148, startPoint y: 205, endPoint x: 97, endPoint y: 218, distance: 52.4
click at [97, 218] on div "Dokumenta nosaukums help 109396_100089361.pdf Rēķina numurs (neobligāti) help R…" at bounding box center [289, 338] width 542 height 309
drag, startPoint x: 55, startPoint y: 207, endPoint x: -40, endPoint y: 206, distance: 95.3
click at [0, 206] on html "Projekti Kontakti Konsolidētie rēķini Iesūtne format_size keyboard_arrow_down h…" at bounding box center [485, 256] width 971 height 512
drag, startPoint x: 46, startPoint y: 201, endPoint x: -16, endPoint y: 201, distance: 61.5
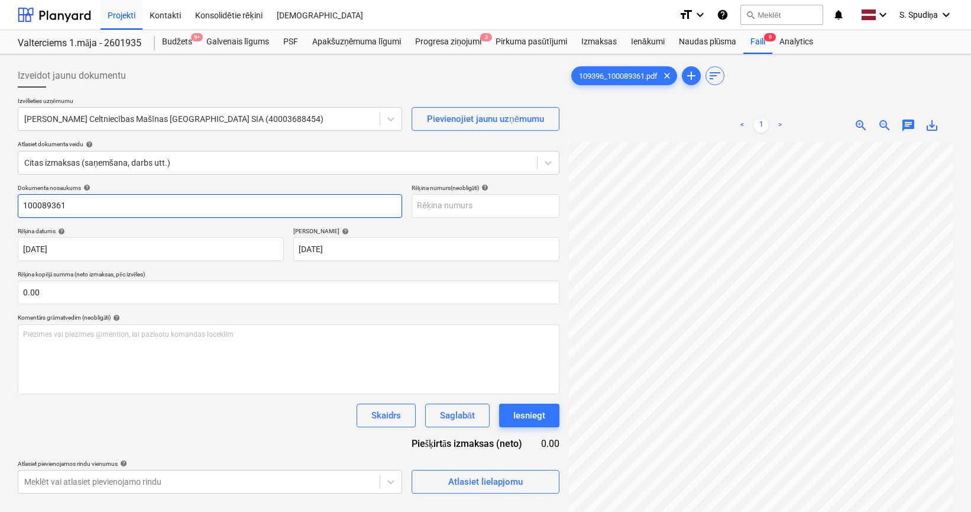
click at [0, 201] on html "Projekti Kontakti Konsolidētie rēķini Iesūtne format_size keyboard_arrow_down h…" at bounding box center [485, 256] width 971 height 512
type input "100089361"
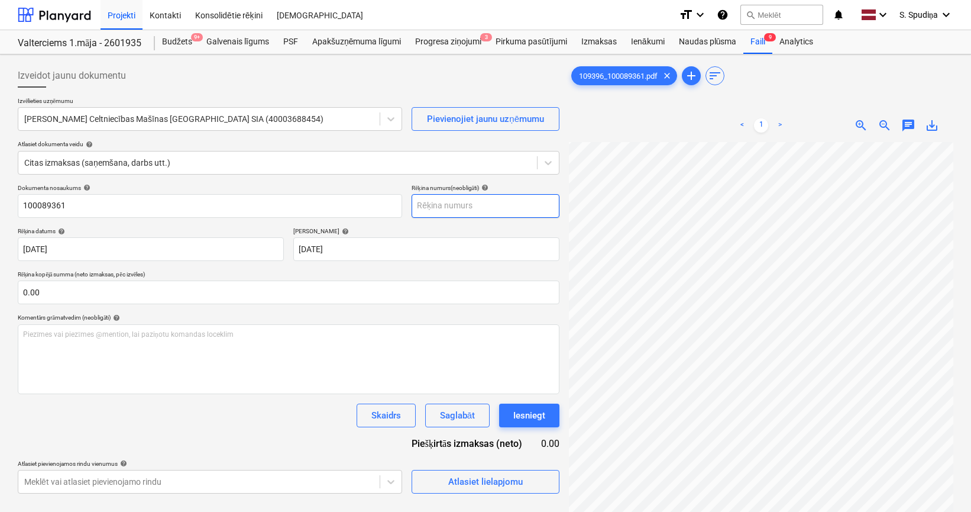
click at [438, 208] on input "text" at bounding box center [486, 206] width 148 height 24
paste input "100089361"
type input "100089361"
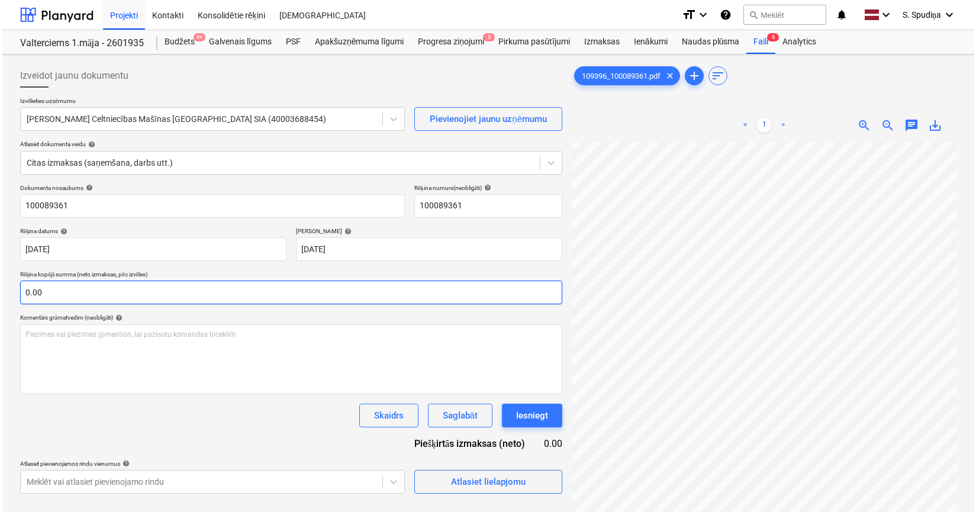
scroll to position [121, 150]
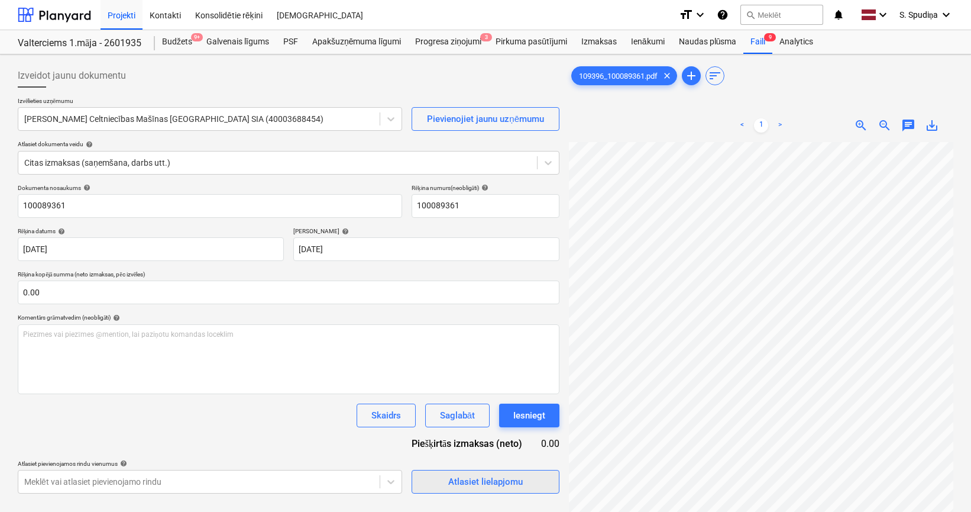
click at [473, 441] on div "Atlasiet lielapjomu" at bounding box center [485, 481] width 75 height 15
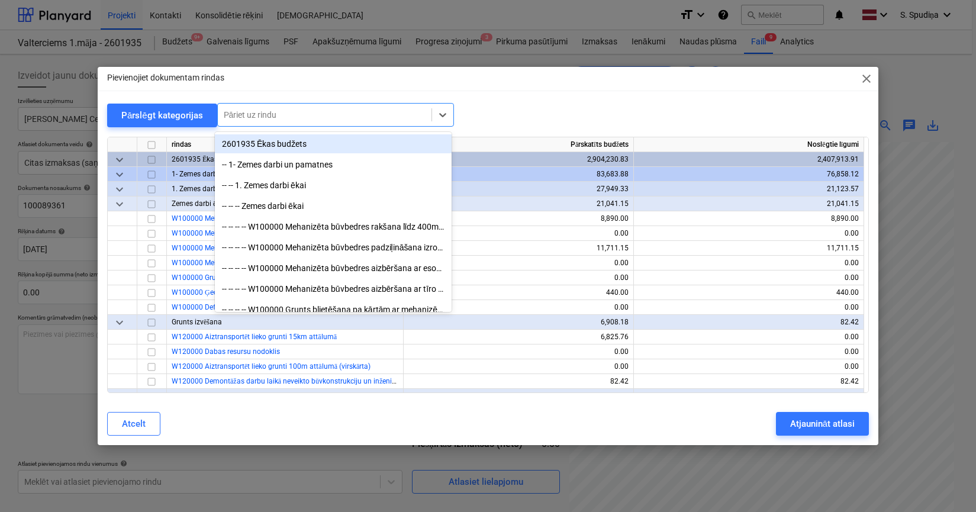
click at [283, 111] on div at bounding box center [325, 115] width 202 height 12
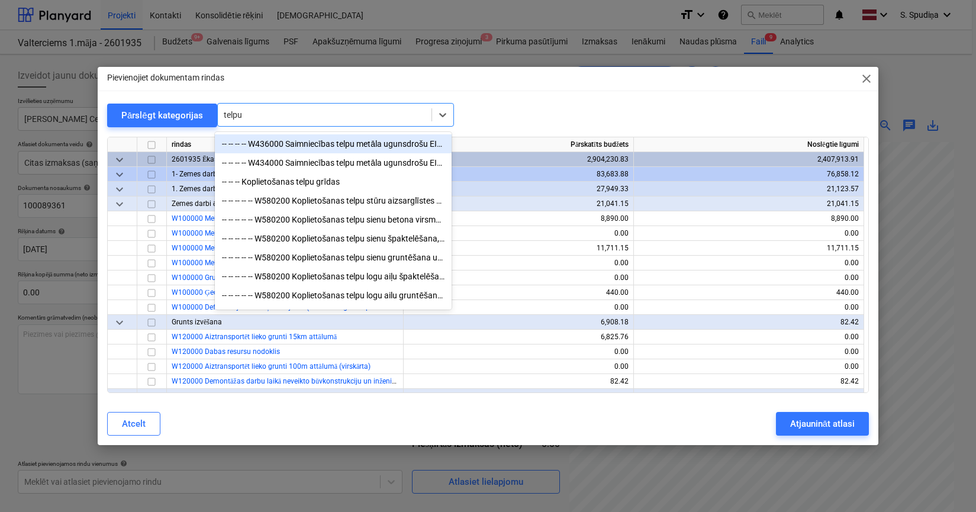
type input "telpu ž"
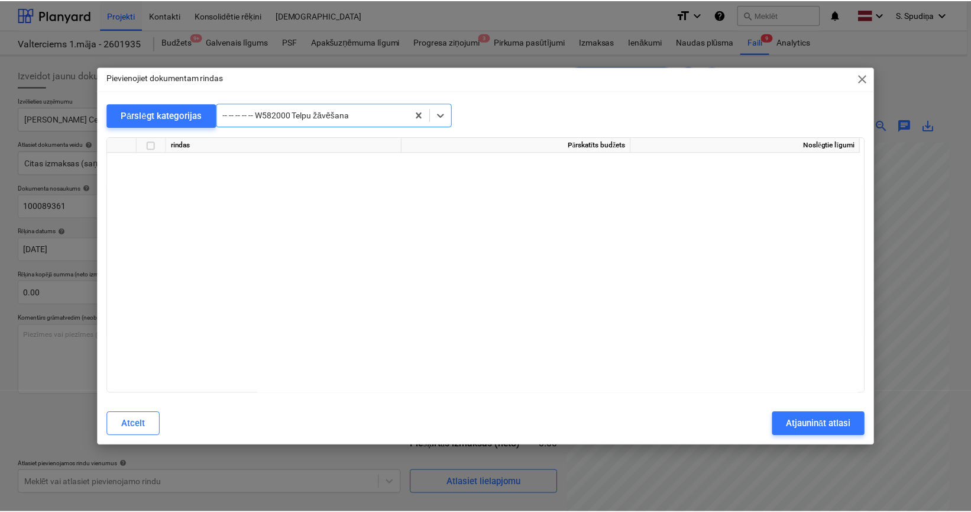
scroll to position [6271, 0]
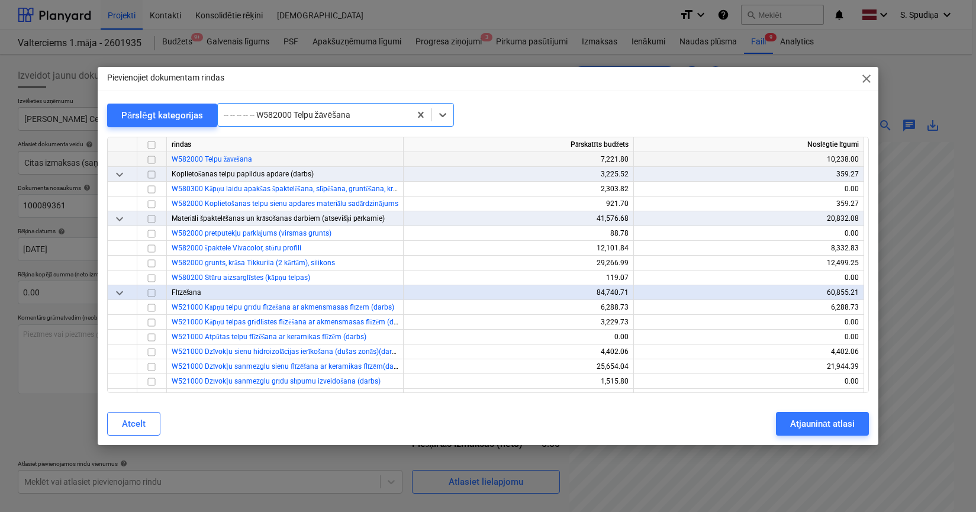
click at [148, 160] on input "checkbox" at bounding box center [151, 160] width 14 height 14
click at [719, 428] on div "Atjaunināt atlasi" at bounding box center [822, 423] width 64 height 15
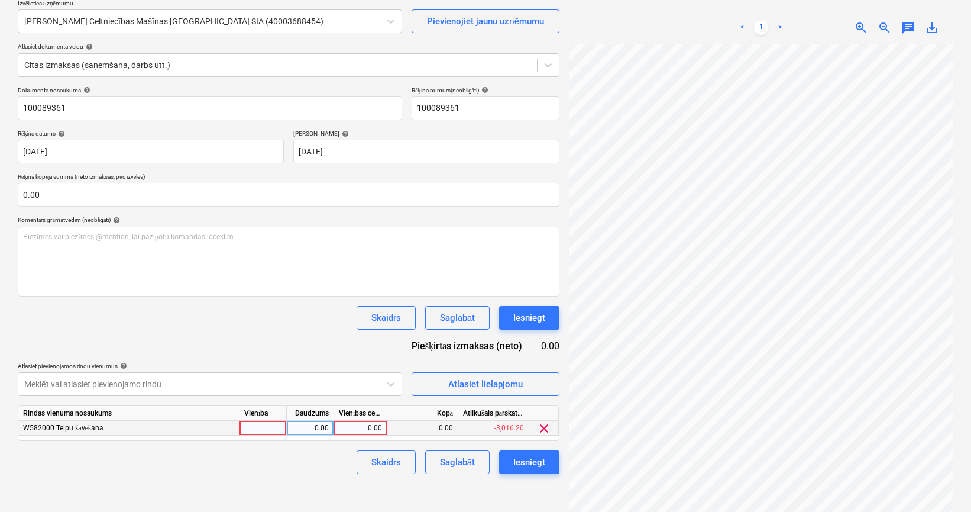
scroll to position [118, 0]
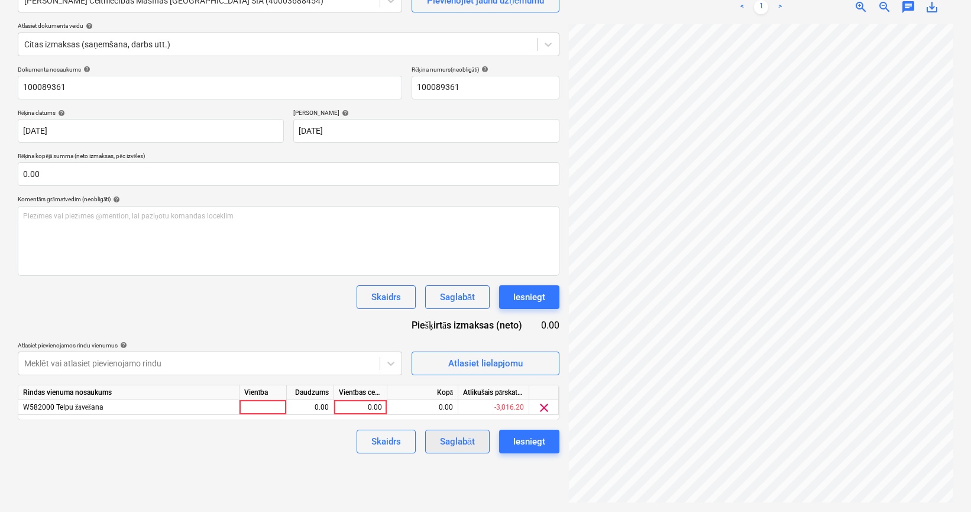
click at [445, 440] on div "Saglabāt" at bounding box center [457, 441] width 35 height 15
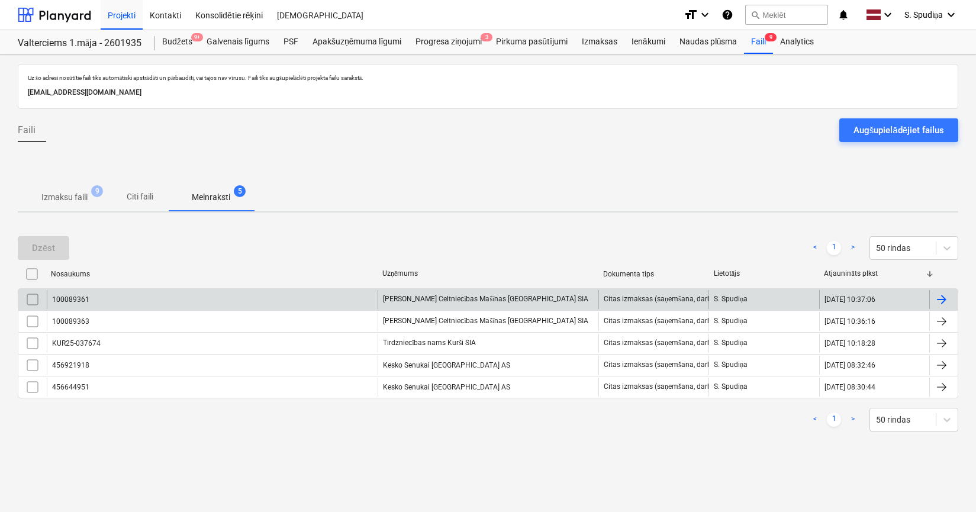
click at [134, 299] on div "100089361" at bounding box center [212, 299] width 331 height 19
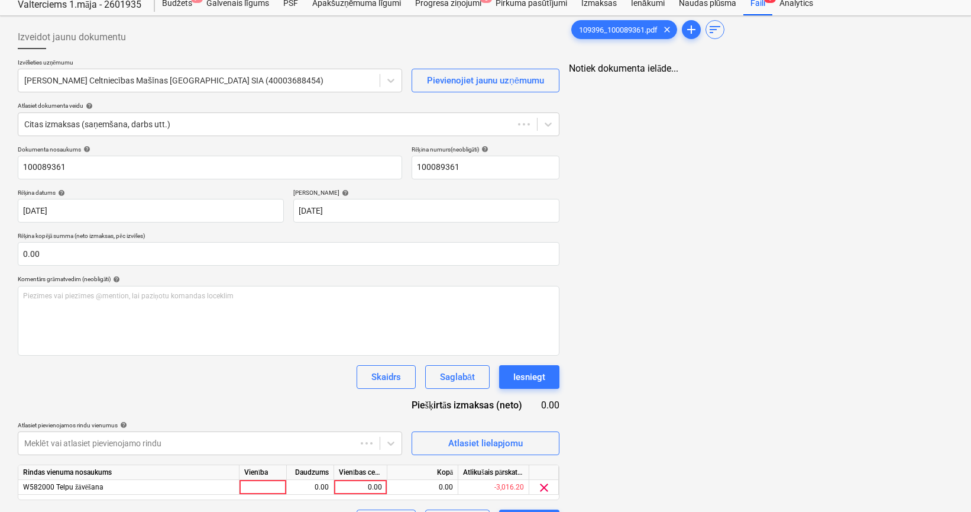
scroll to position [69, 0]
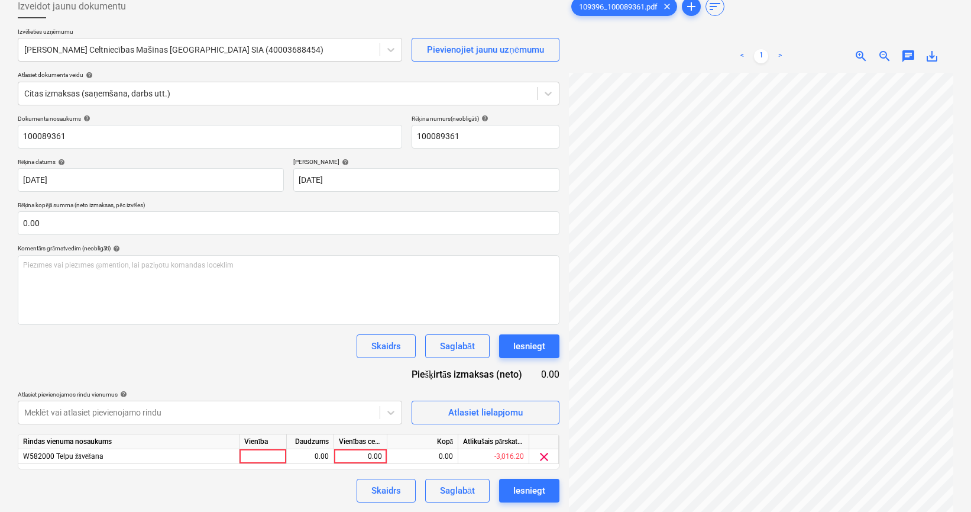
click at [543, 157] on div "Izveidot jaunu dokumentu Izvēlieties uzņēmumu [PERSON_NAME] Celtniecības Mašīna…" at bounding box center [485, 273] width 945 height 566
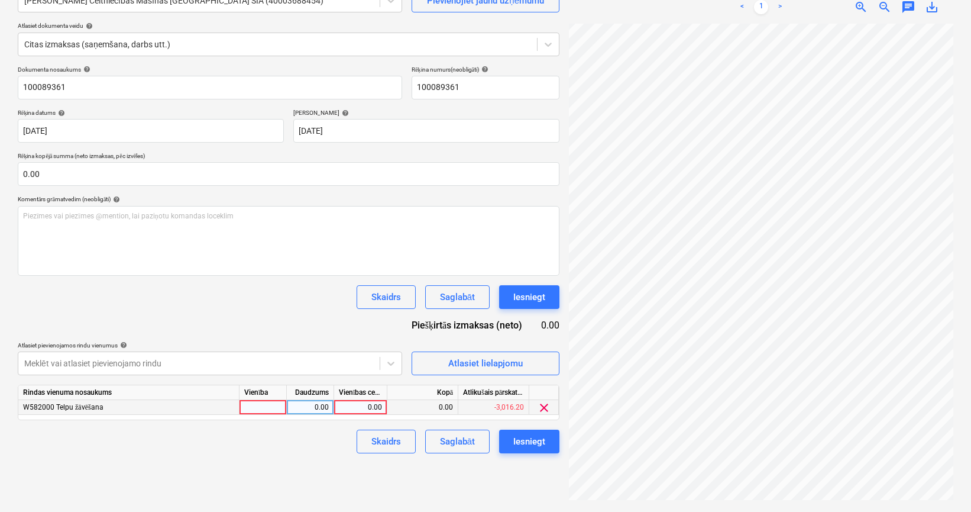
click at [362, 406] on div "0.00" at bounding box center [360, 407] width 43 height 15
type input "195"
click at [430, 438] on button "Saglabāt" at bounding box center [457, 442] width 64 height 24
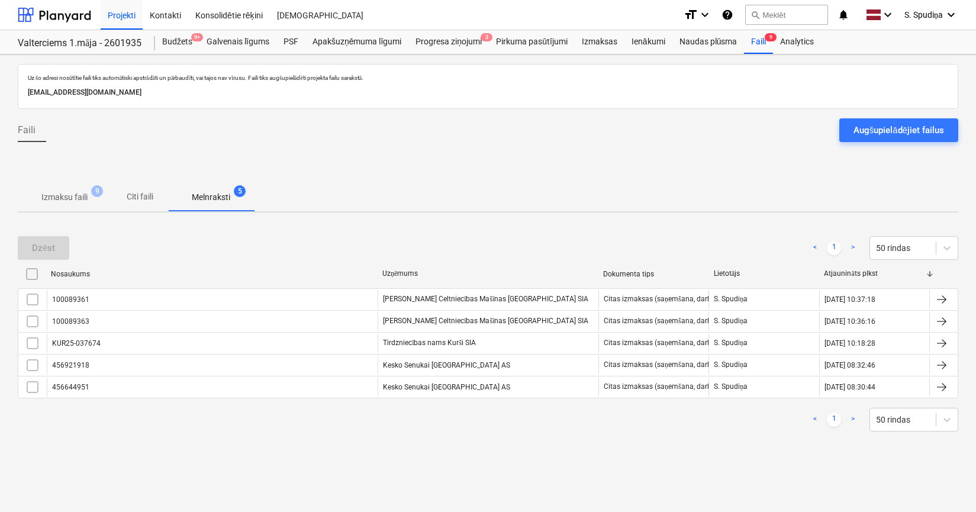
click at [66, 195] on p "Izmaksu faili" at bounding box center [64, 197] width 46 height 12
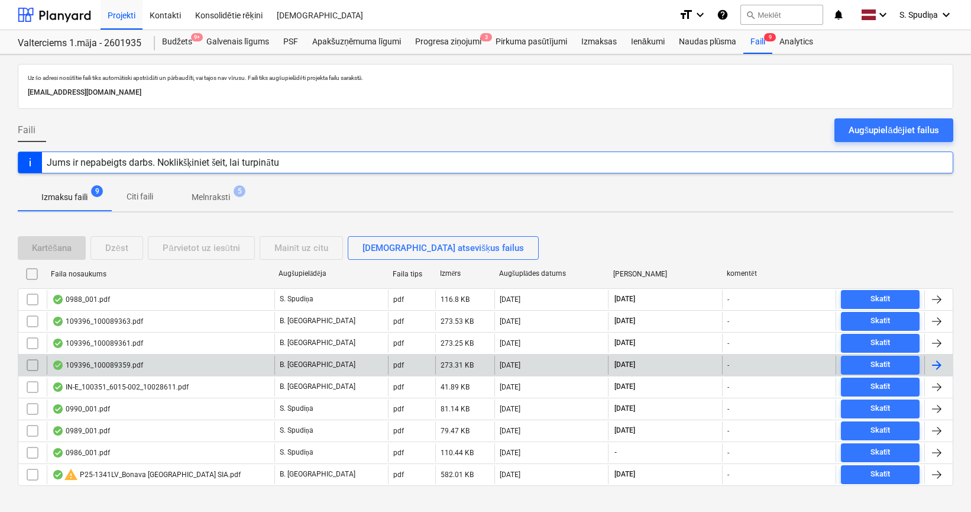
click at [129, 367] on div "109396_100089359.pdf" at bounding box center [97, 364] width 91 height 9
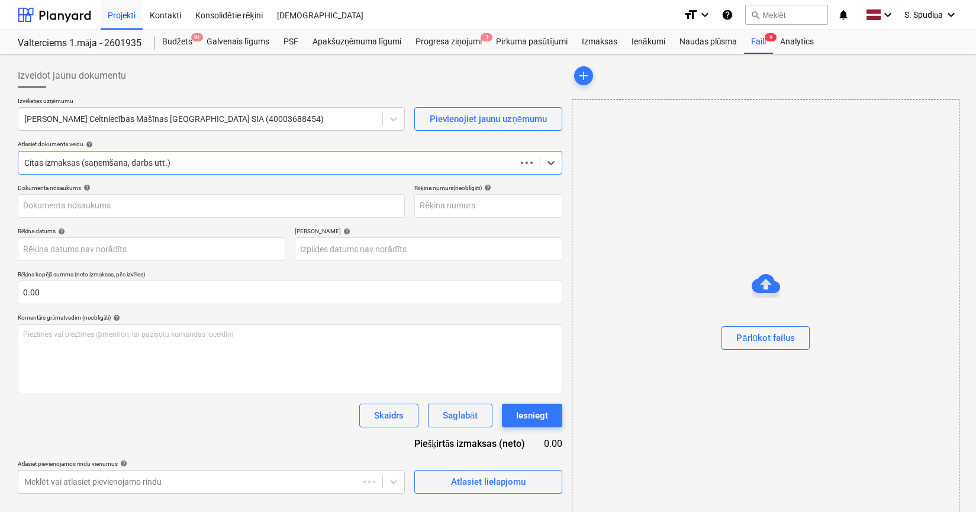
type input "109396_100089359.pdf"
type input "[DATE]"
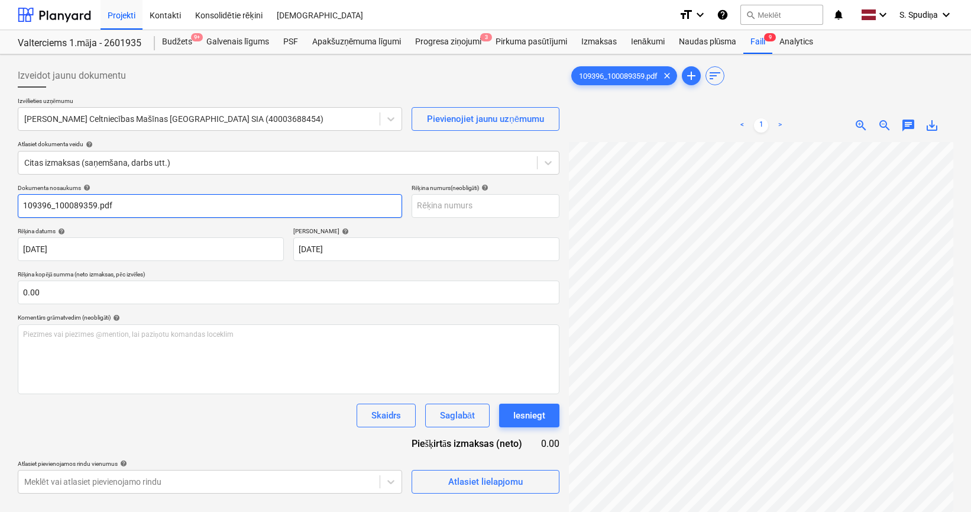
drag, startPoint x: 131, startPoint y: 209, endPoint x: 95, endPoint y: 222, distance: 37.8
click at [95, 222] on div "Dokumenta nosaukums help 109396_100089359.pdf Rēķina numurs (neobligāti) help R…" at bounding box center [289, 338] width 542 height 309
drag, startPoint x: 56, startPoint y: 209, endPoint x: -38, endPoint y: 209, distance: 94.1
click at [0, 209] on html "Projekti Kontakti Konsolidētie rēķini Iesūtne format_size keyboard_arrow_down h…" at bounding box center [485, 256] width 971 height 512
drag, startPoint x: 104, startPoint y: 206, endPoint x: -56, endPoint y: 218, distance: 160.8
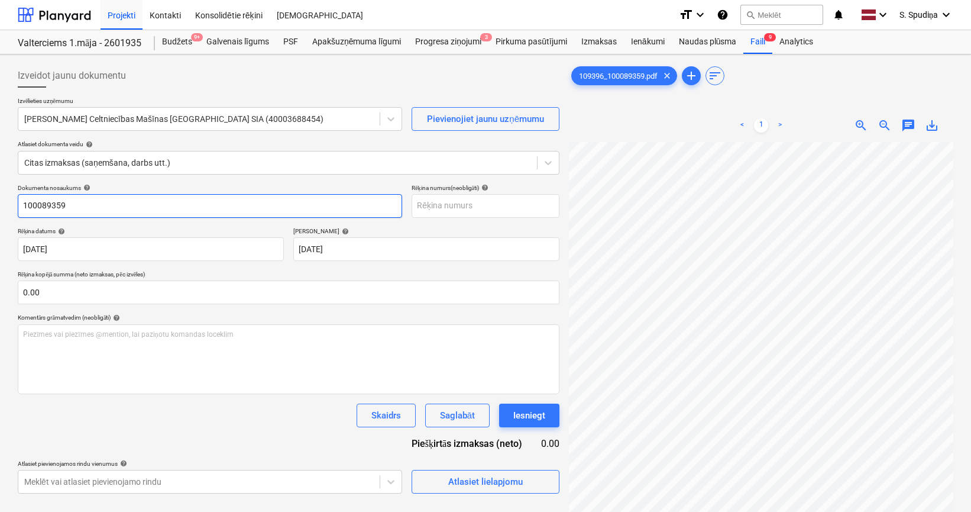
click at [0, 218] on html "Projekti Kontakti Konsolidētie rēķini Iesūtne format_size keyboard_arrow_down h…" at bounding box center [485, 256] width 971 height 512
type input "100089359"
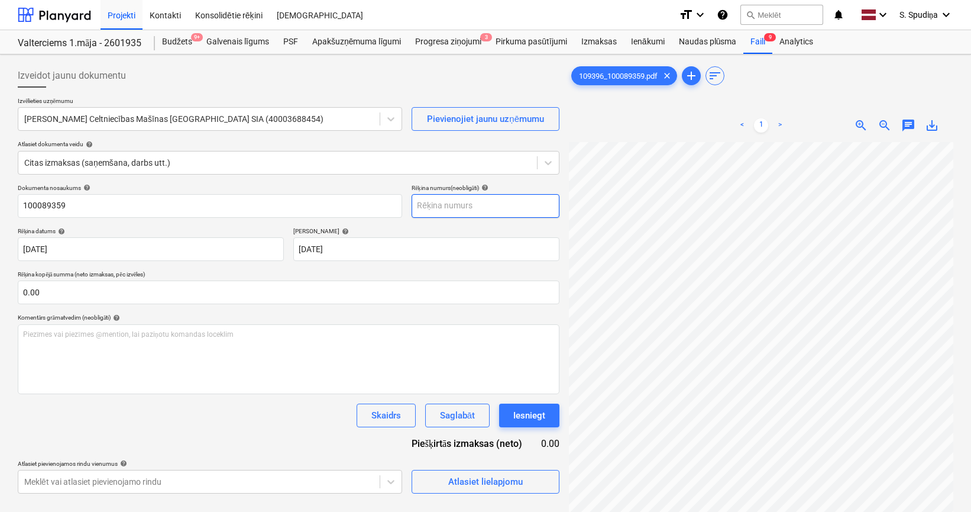
click at [470, 198] on input "text" at bounding box center [486, 206] width 148 height 24
paste input "100089359"
type input "100089359"
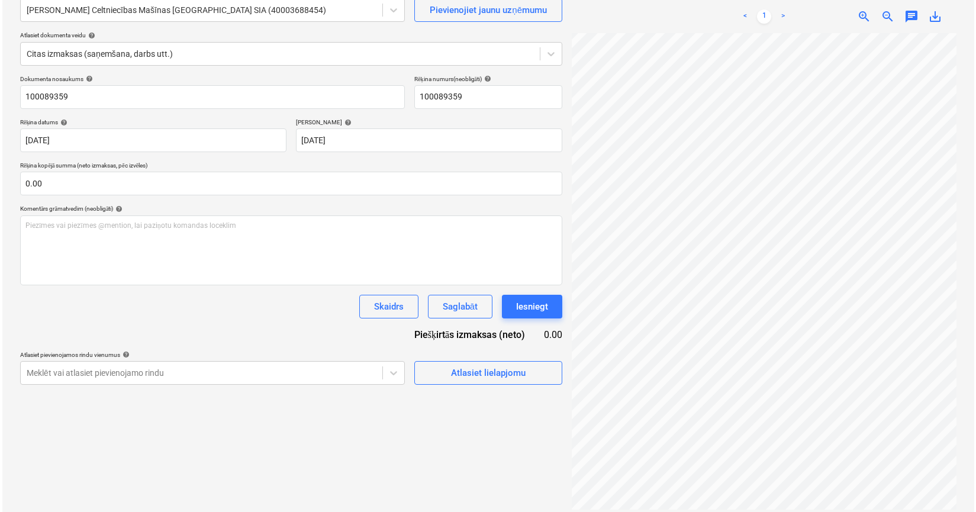
scroll to position [118, 0]
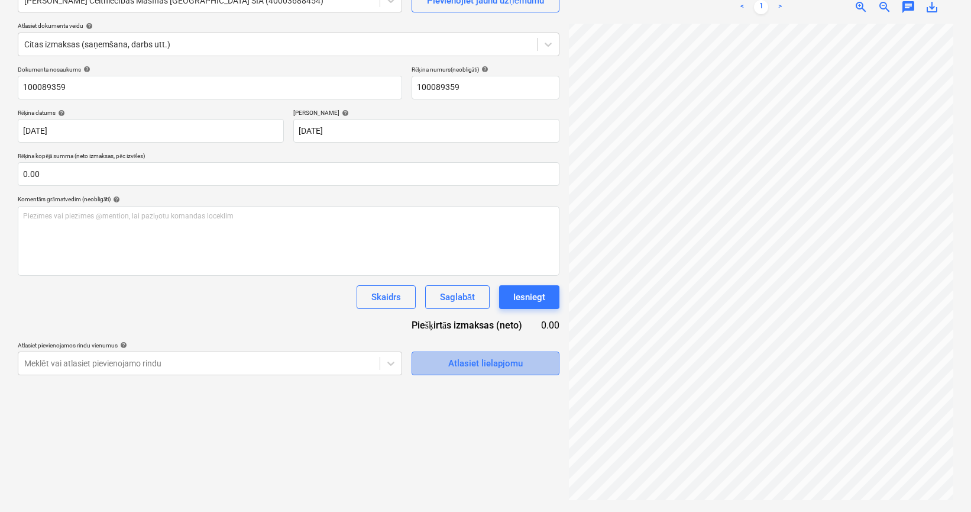
click at [457, 354] on button "Atlasiet lielapjomu" at bounding box center [486, 363] width 148 height 24
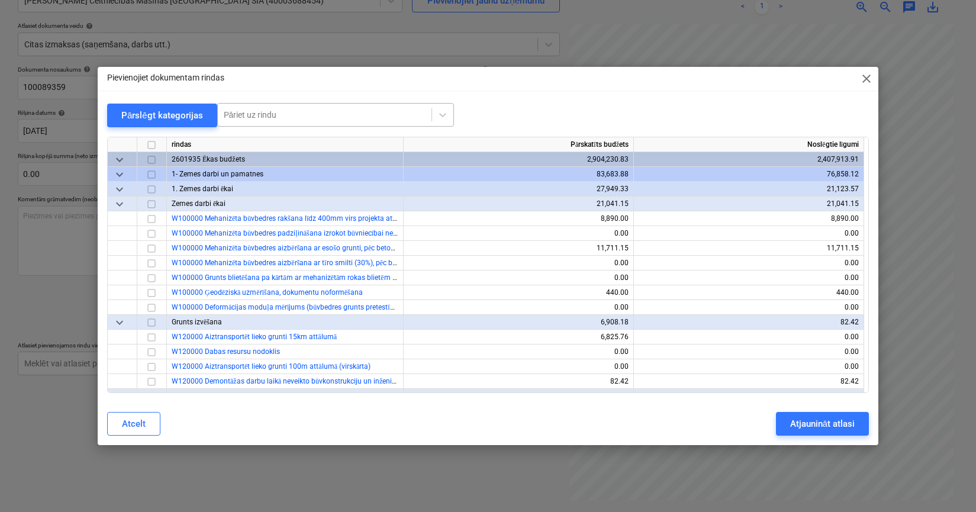
click at [308, 115] on div at bounding box center [325, 115] width 202 height 12
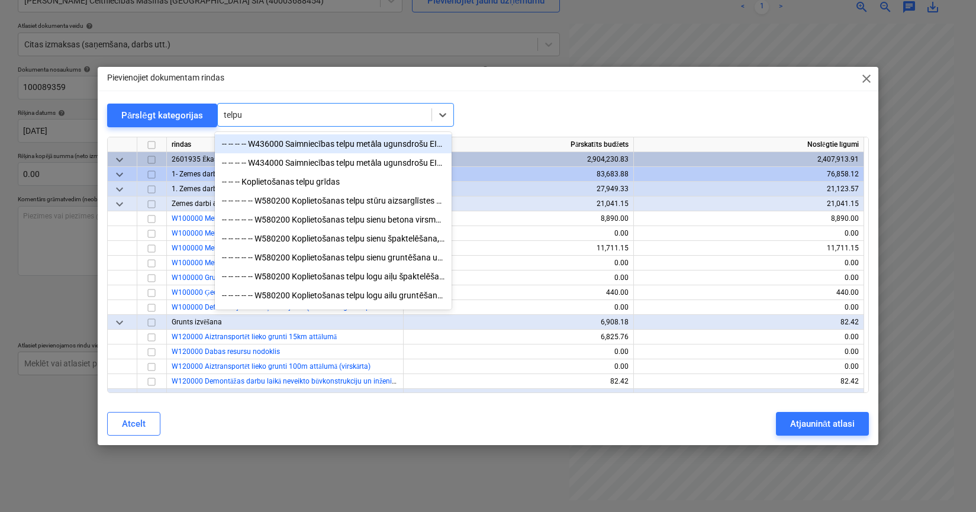
type input "telpu ž"
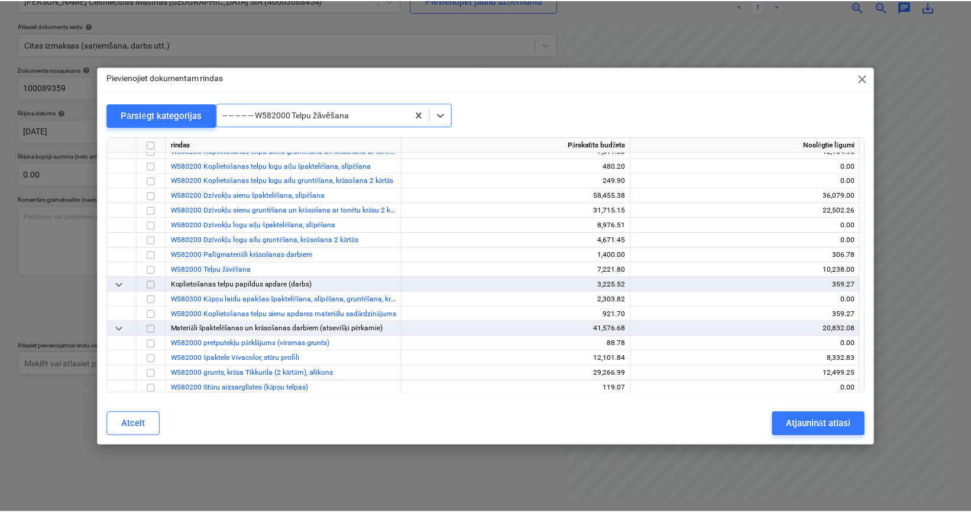
scroll to position [6271, 0]
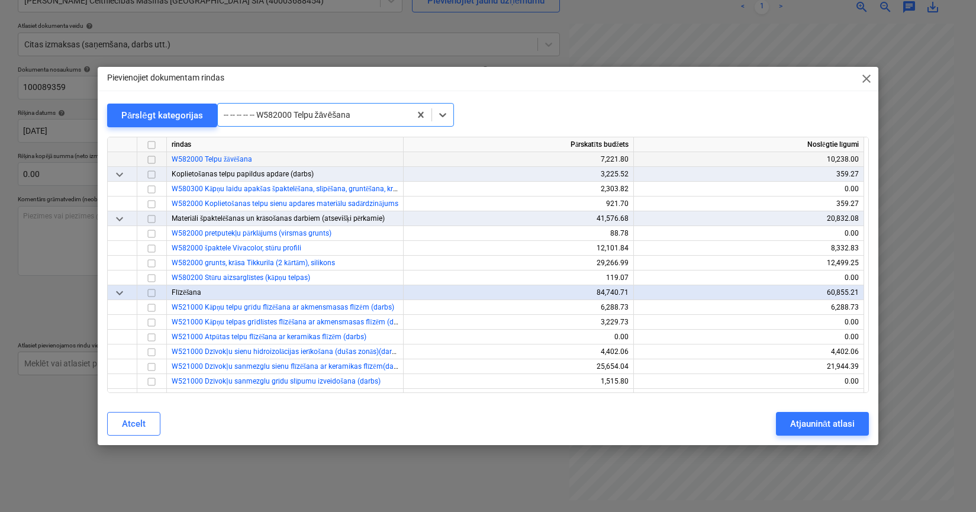
click at [153, 160] on input "checkbox" at bounding box center [151, 160] width 14 height 14
click at [719, 421] on div "Atjaunināt atlasi" at bounding box center [822, 423] width 64 height 15
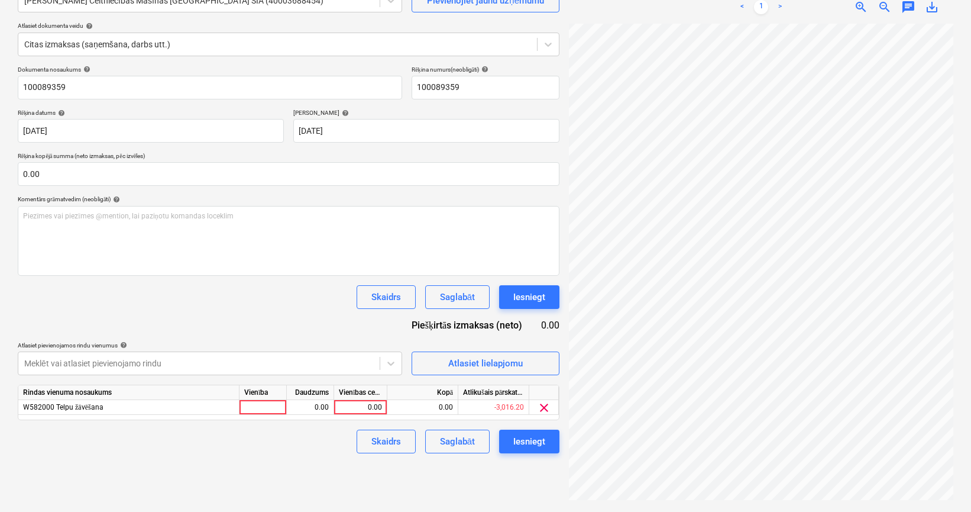
scroll to position [277, 150]
click at [370, 408] on div "0.00" at bounding box center [360, 407] width 43 height 15
type input "170"
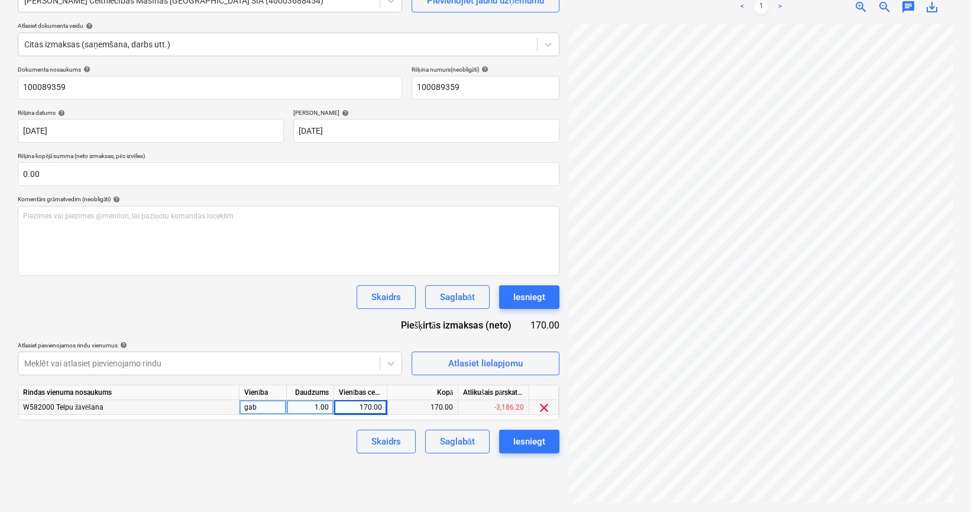
scroll to position [72, 150]
click at [461, 441] on div "Saglabāt" at bounding box center [457, 441] width 35 height 15
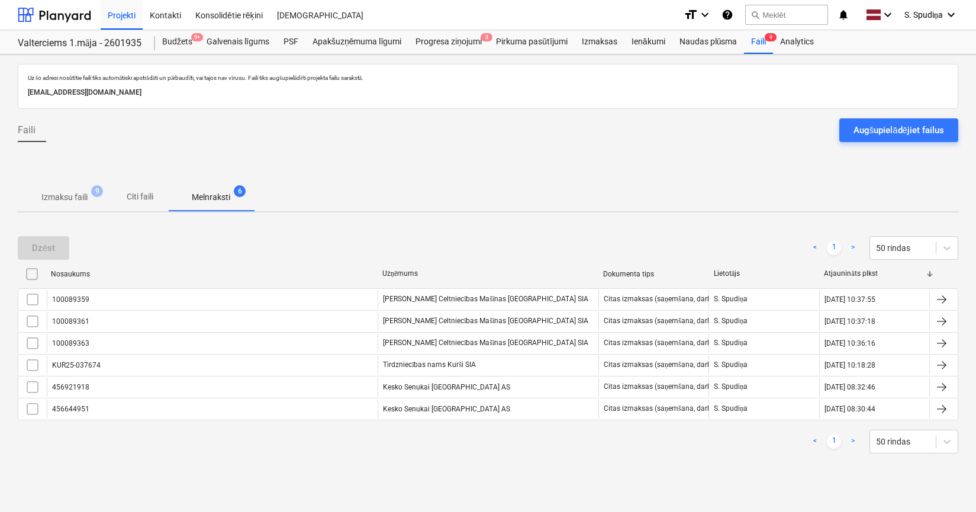
click at [68, 193] on p "Izmaksu faili" at bounding box center [64, 197] width 46 height 12
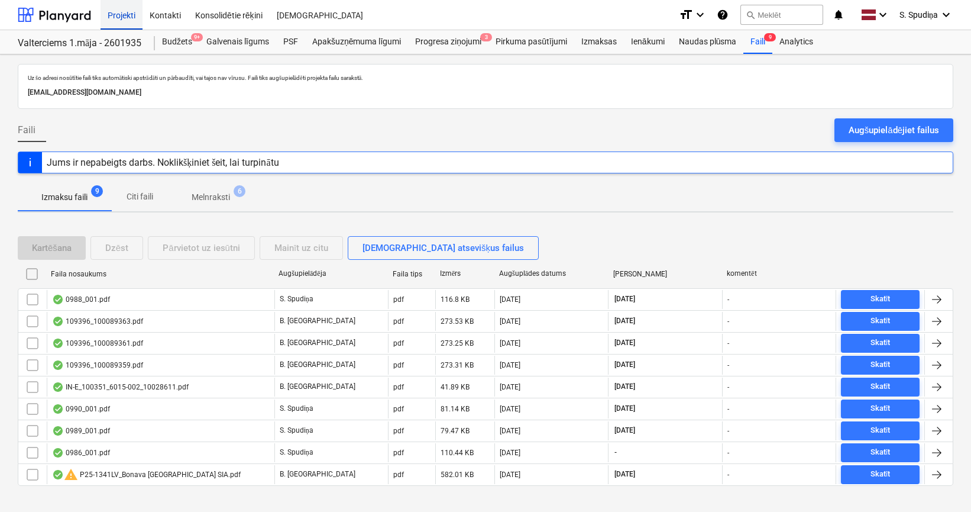
click at [112, 20] on div "Projekti" at bounding box center [122, 14] width 42 height 30
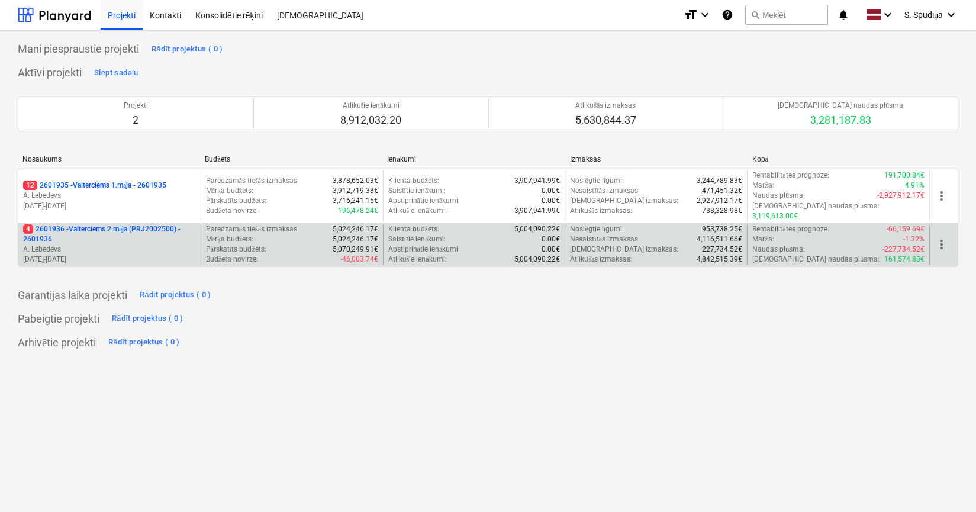
click at [120, 244] on p "A. Lebedevs" at bounding box center [109, 249] width 173 height 10
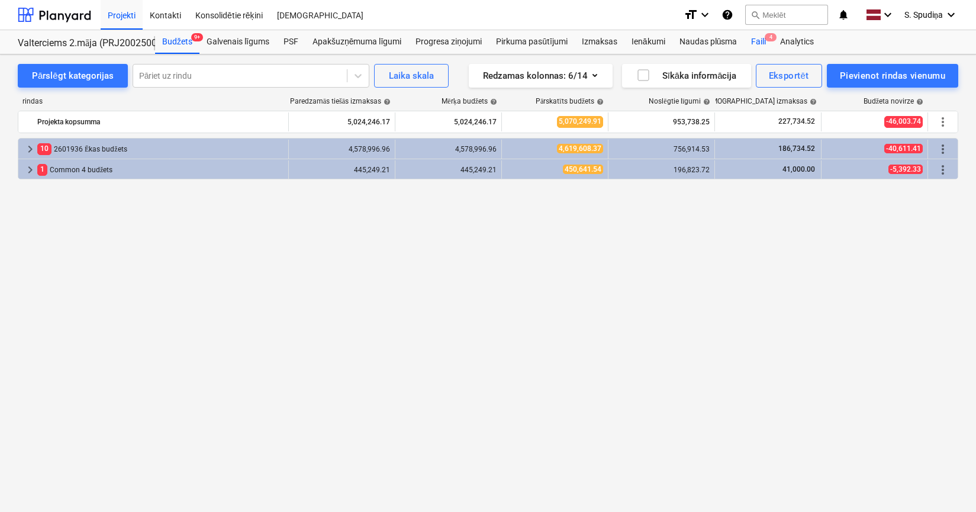
click at [719, 44] on div "Faili 4" at bounding box center [758, 42] width 29 height 24
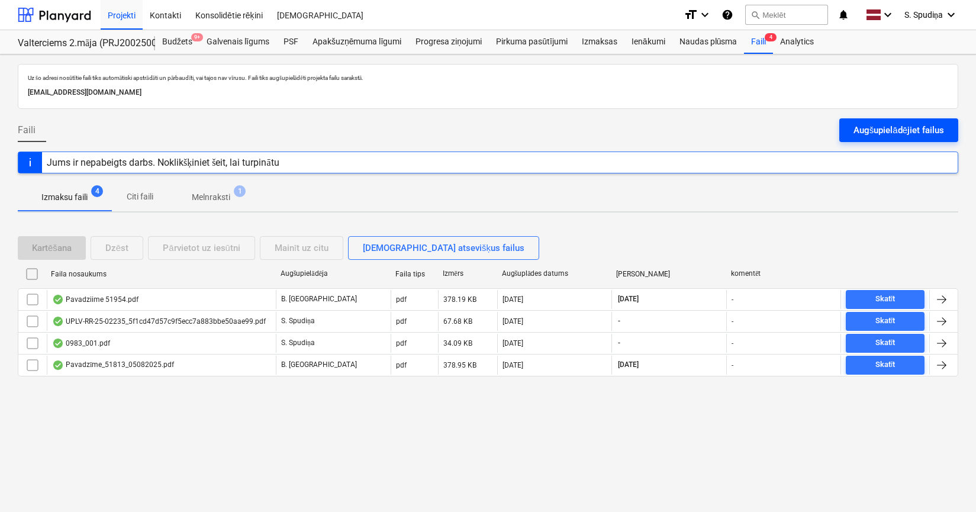
click at [719, 128] on div "Augšupielādējiet failus" at bounding box center [898, 129] width 91 height 15
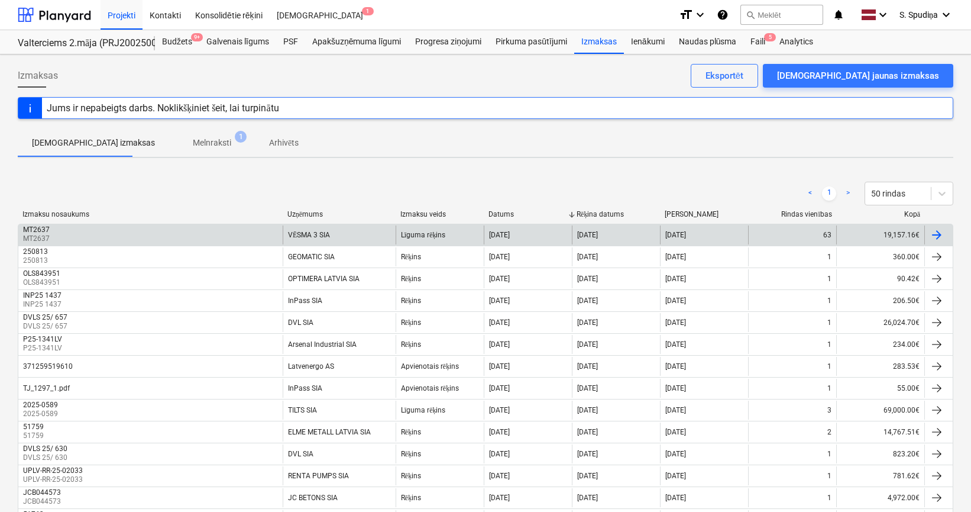
click at [197, 232] on div "MT2637 MT2637" at bounding box center [150, 234] width 264 height 19
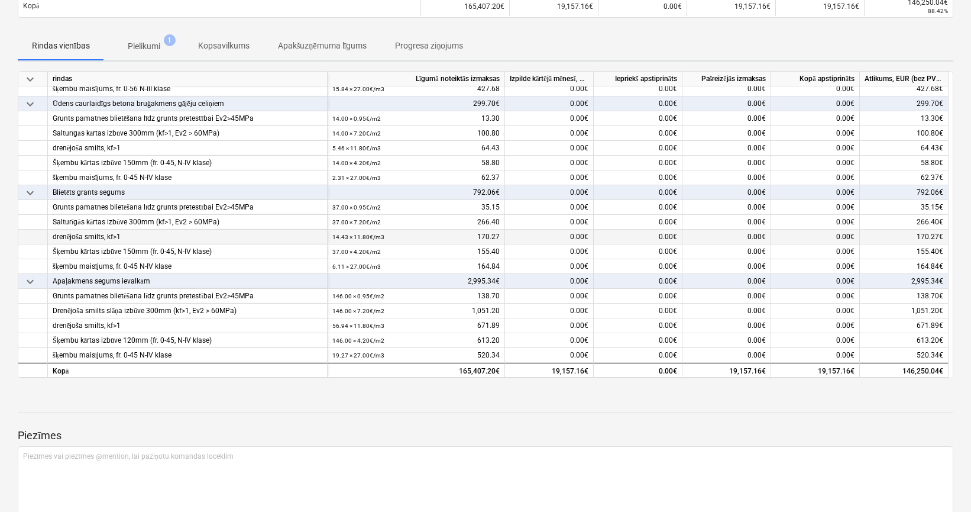
scroll to position [170, 0]
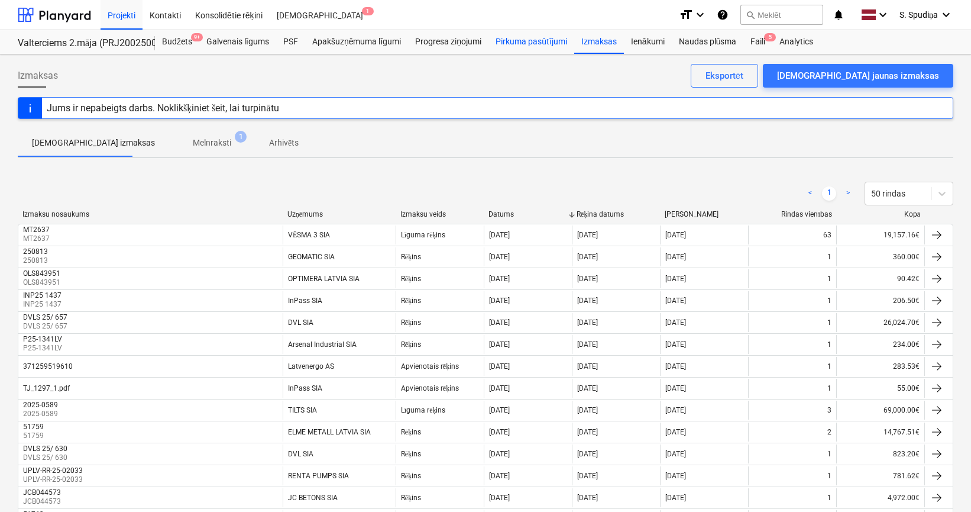
click at [557, 49] on div "Pirkuma pasūtījumi" at bounding box center [532, 42] width 86 height 24
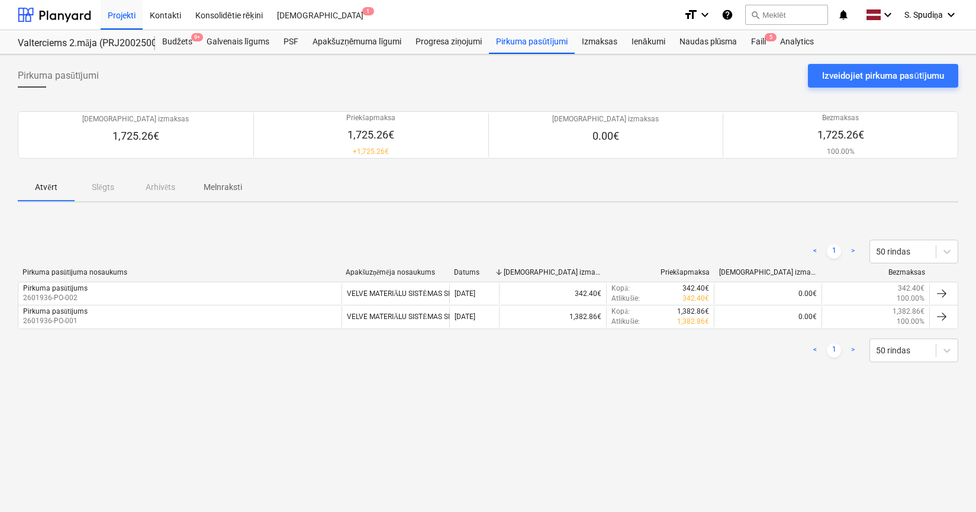
click at [105, 189] on div "Atvērt Slēgts Arhivēts Melnraksti" at bounding box center [488, 187] width 940 height 28
click at [144, 189] on div "Atvērt Slēgts Arhivēts Melnraksti" at bounding box center [488, 187] width 940 height 28
click at [210, 185] on p "Melnraksti" at bounding box center [223, 187] width 38 height 12
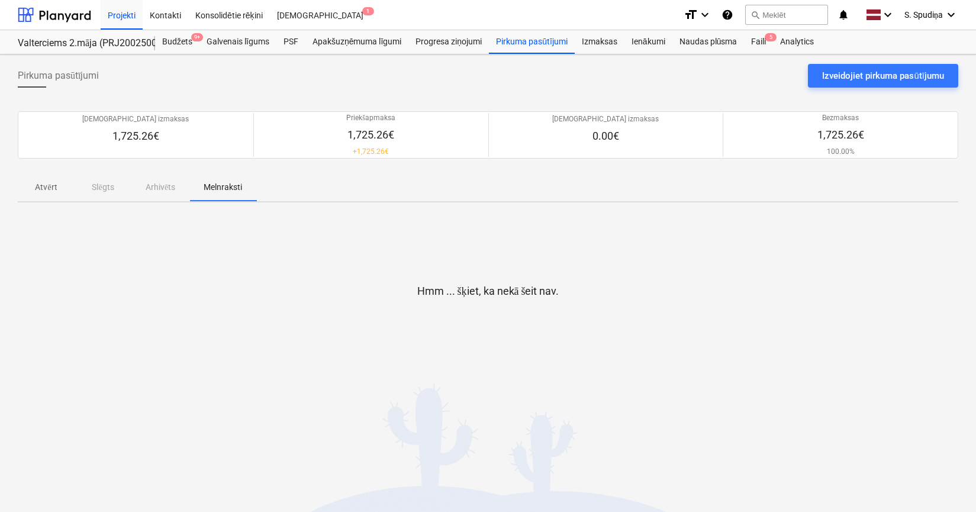
click at [52, 194] on span "Atvērt" at bounding box center [46, 187] width 57 height 20
